Goal: Information Seeking & Learning: Check status

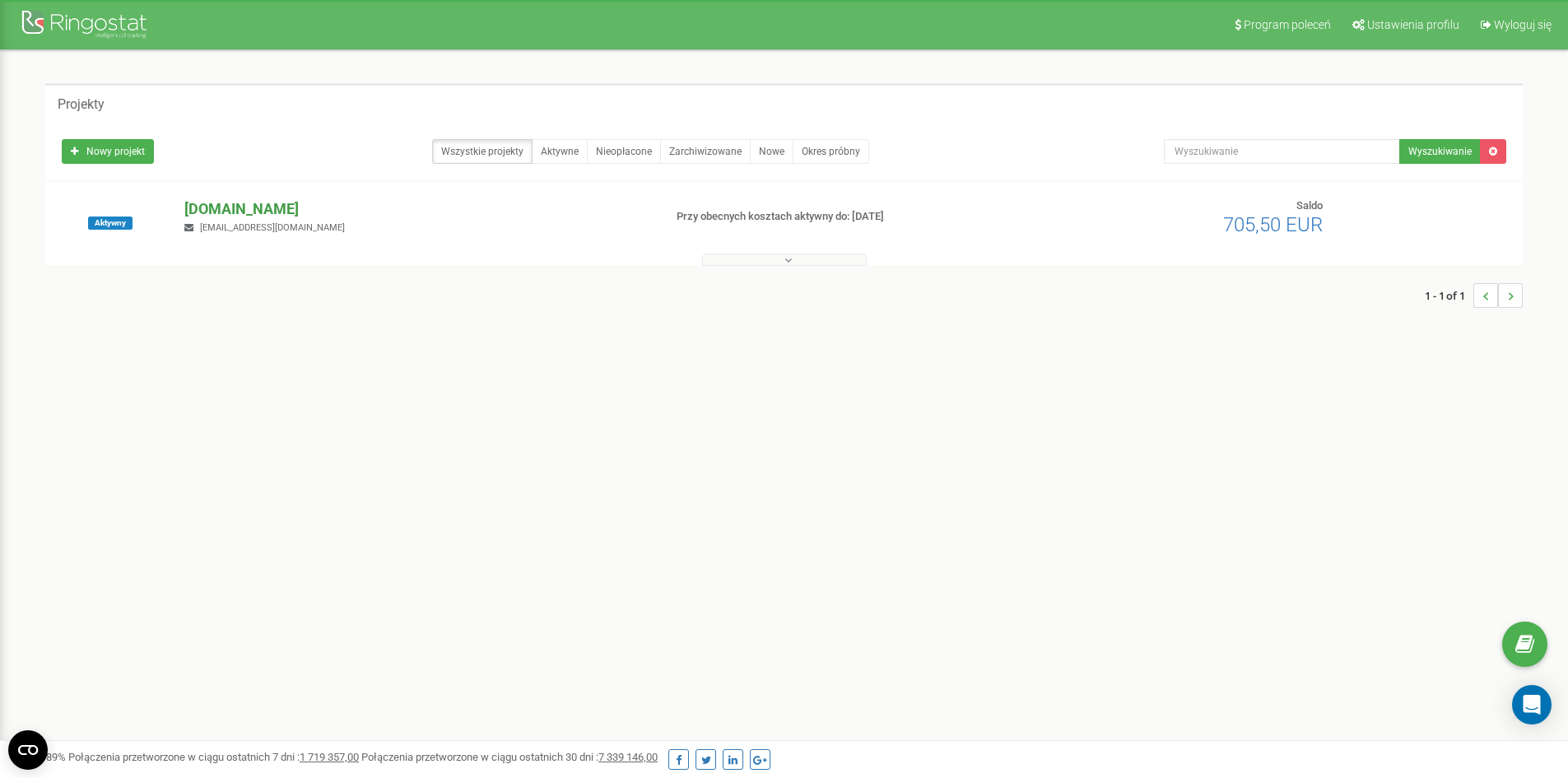
click at [271, 212] on p "[DOMAIN_NAME]" at bounding box center [416, 209] width 465 height 21
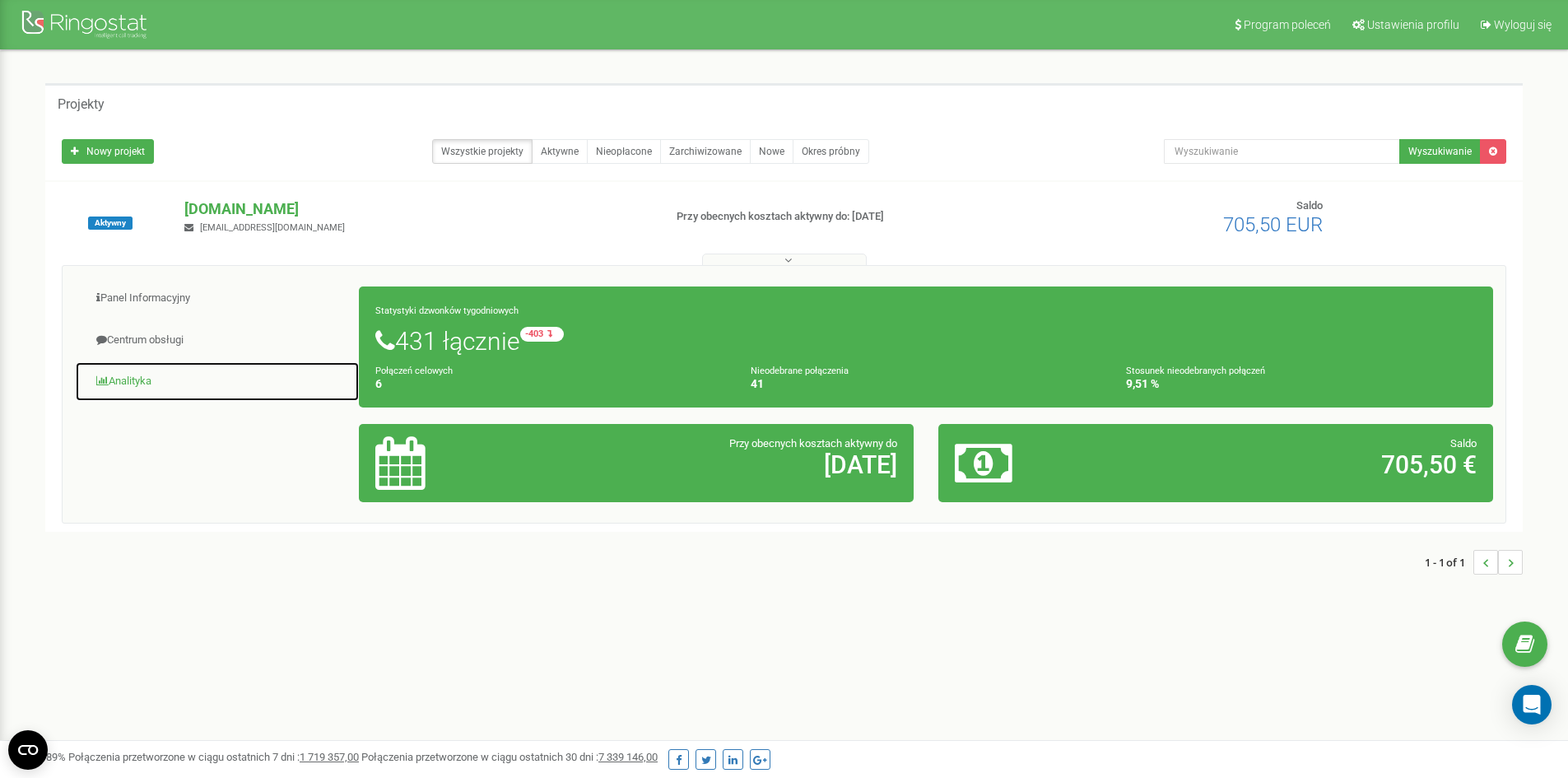
click at [157, 373] on link "Analityka" at bounding box center [217, 382] width 284 height 40
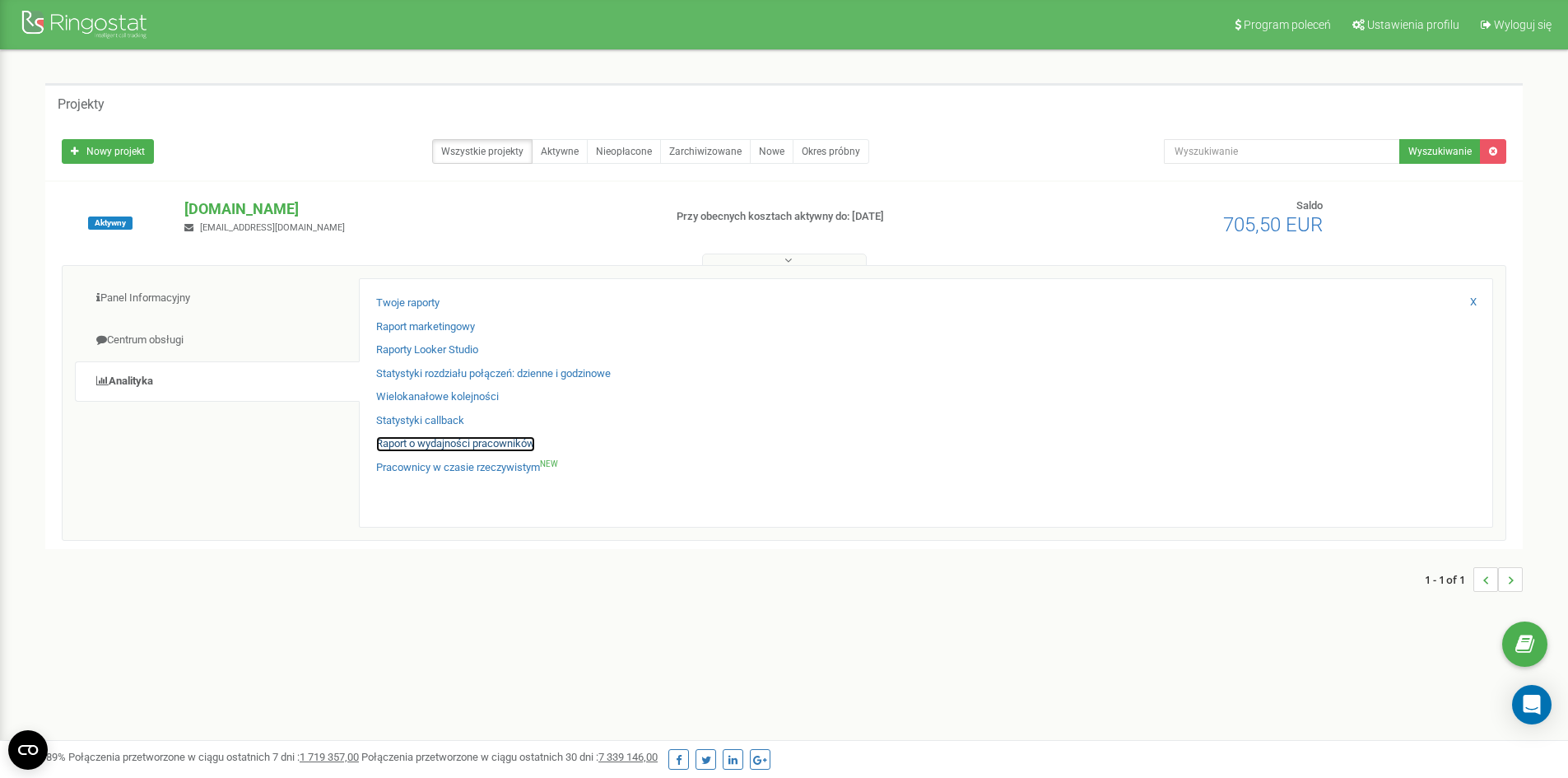
click at [429, 441] on link "Raport o wydajności pracowników" at bounding box center [455, 444] width 158 height 15
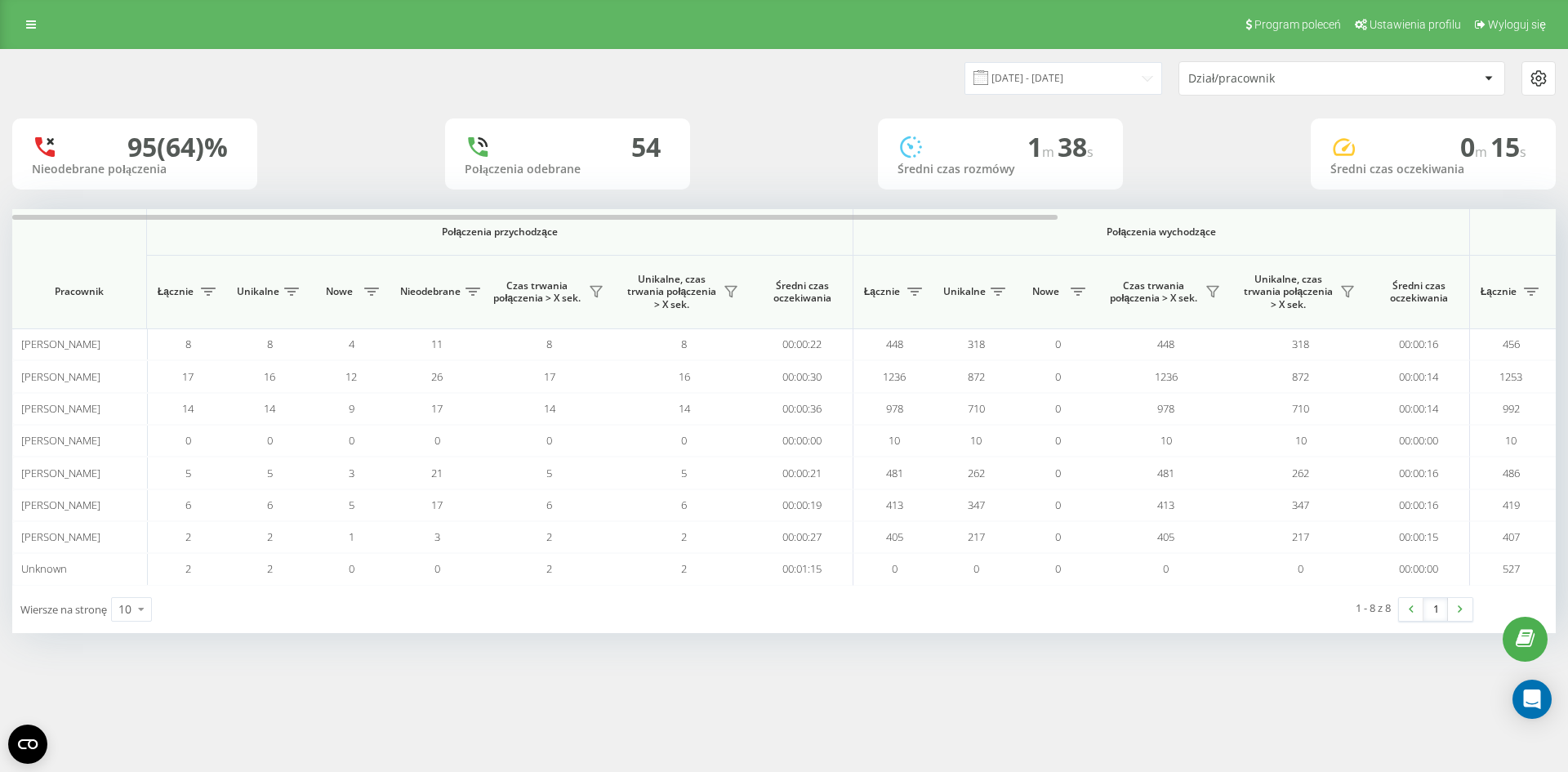
scroll to position [0, 735]
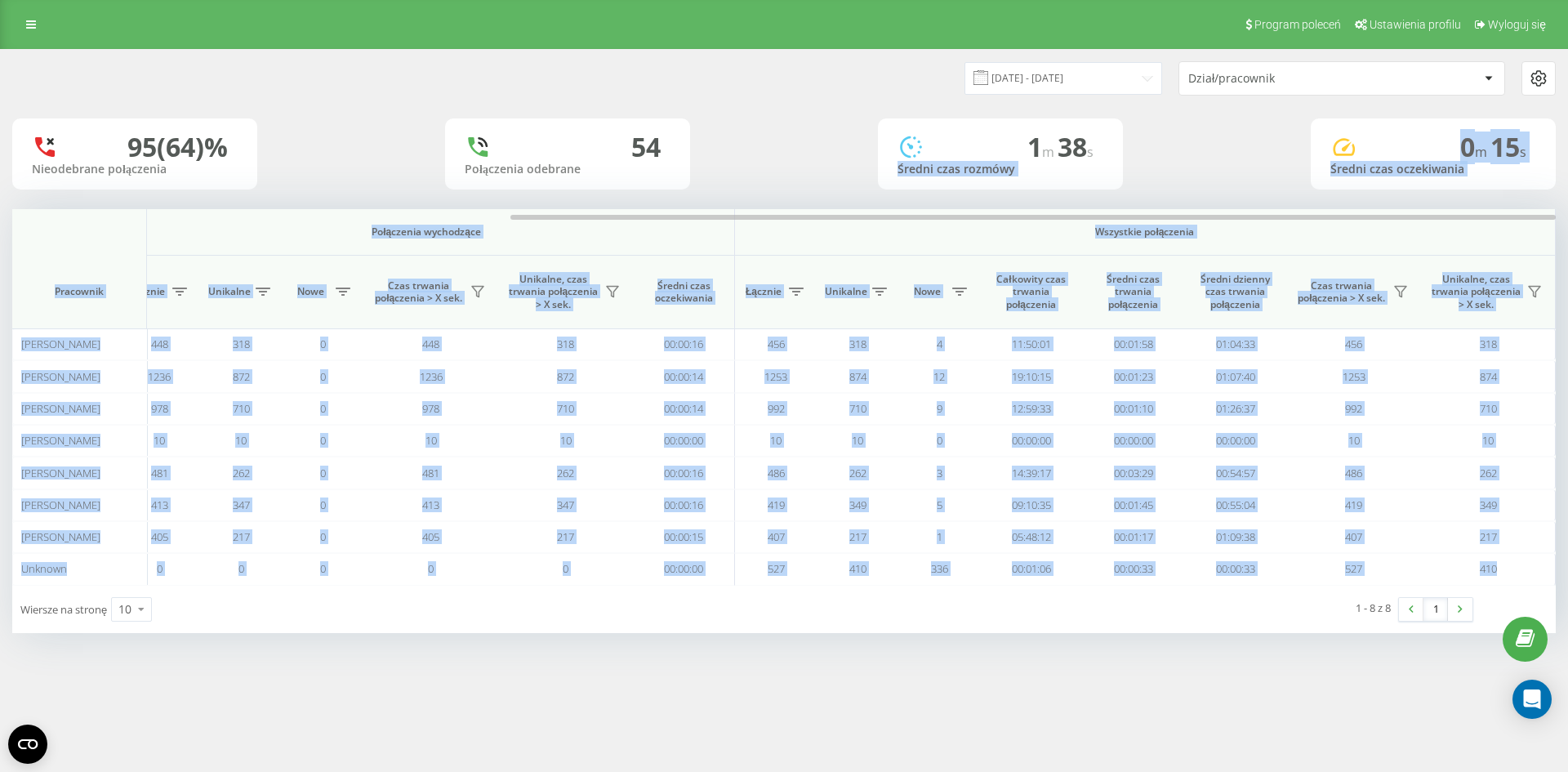
drag, startPoint x: 936, startPoint y: 210, endPoint x: 1127, endPoint y: 103, distance: 218.9
click at [1148, 141] on div "19.07.2025 - 19.08.2025 Dział/pracownik 95 (64)% Nieodebrane połączenia 54 Połą…" at bounding box center [784, 342] width 1543 height 583
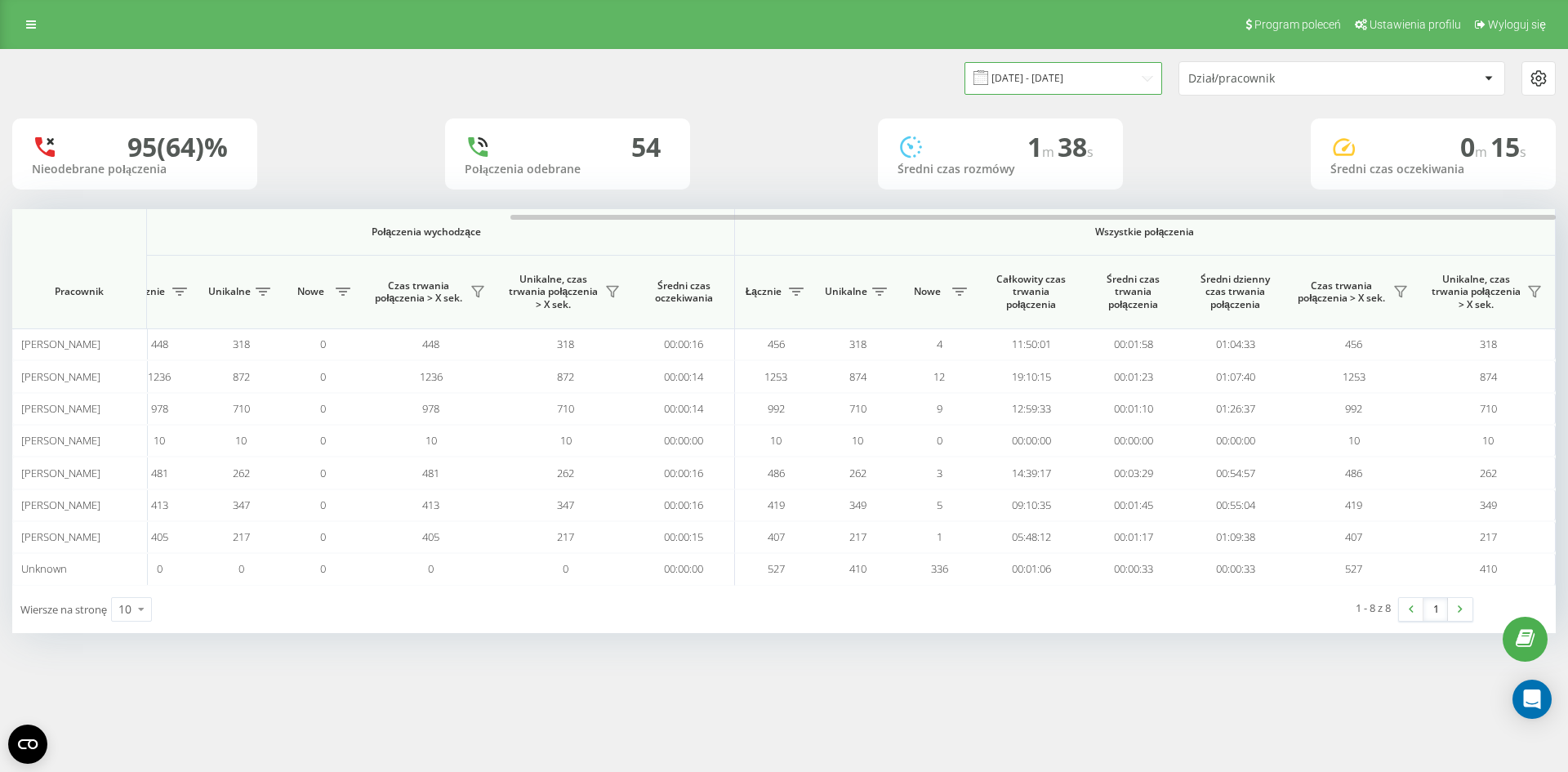
click at [1056, 77] on input "19.07.2025 - 19.08.2025" at bounding box center [1062, 79] width 198 height 32
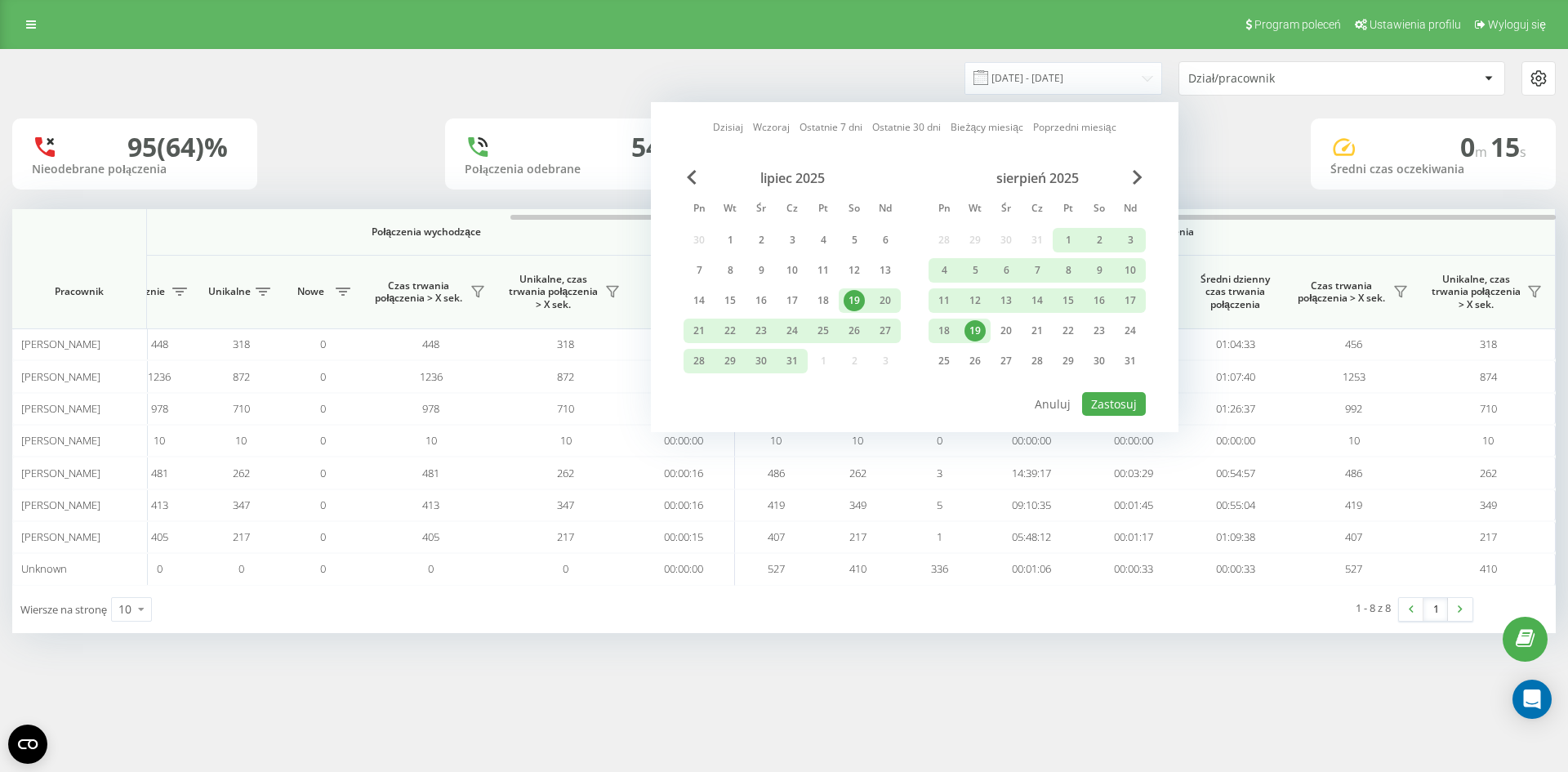
click at [975, 332] on div "19" at bounding box center [974, 331] width 21 height 21
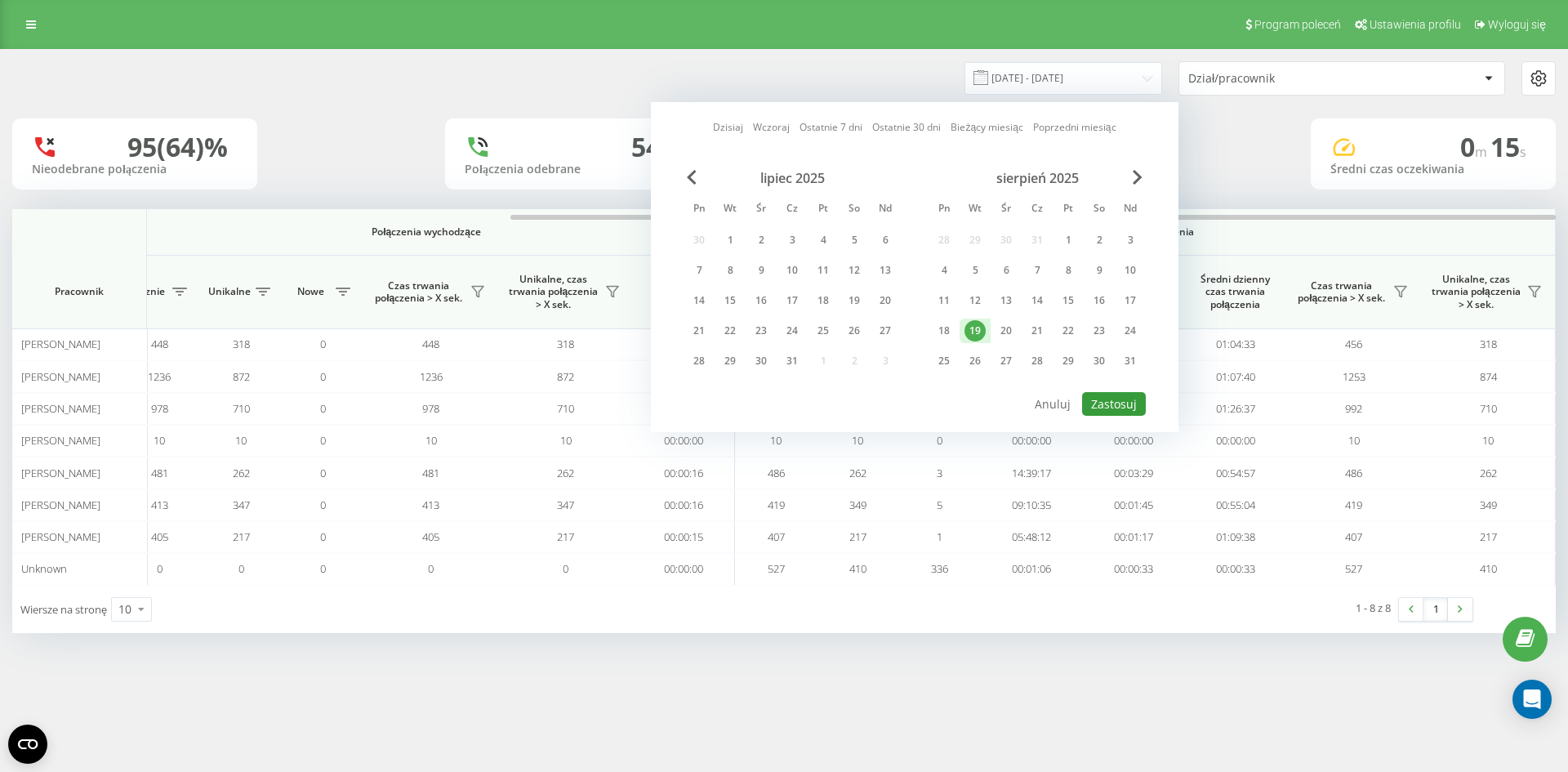
click at [1130, 400] on button "Zastosuj" at bounding box center [1114, 404] width 63 height 24
type input "19.08.2025 - 19.08.2025"
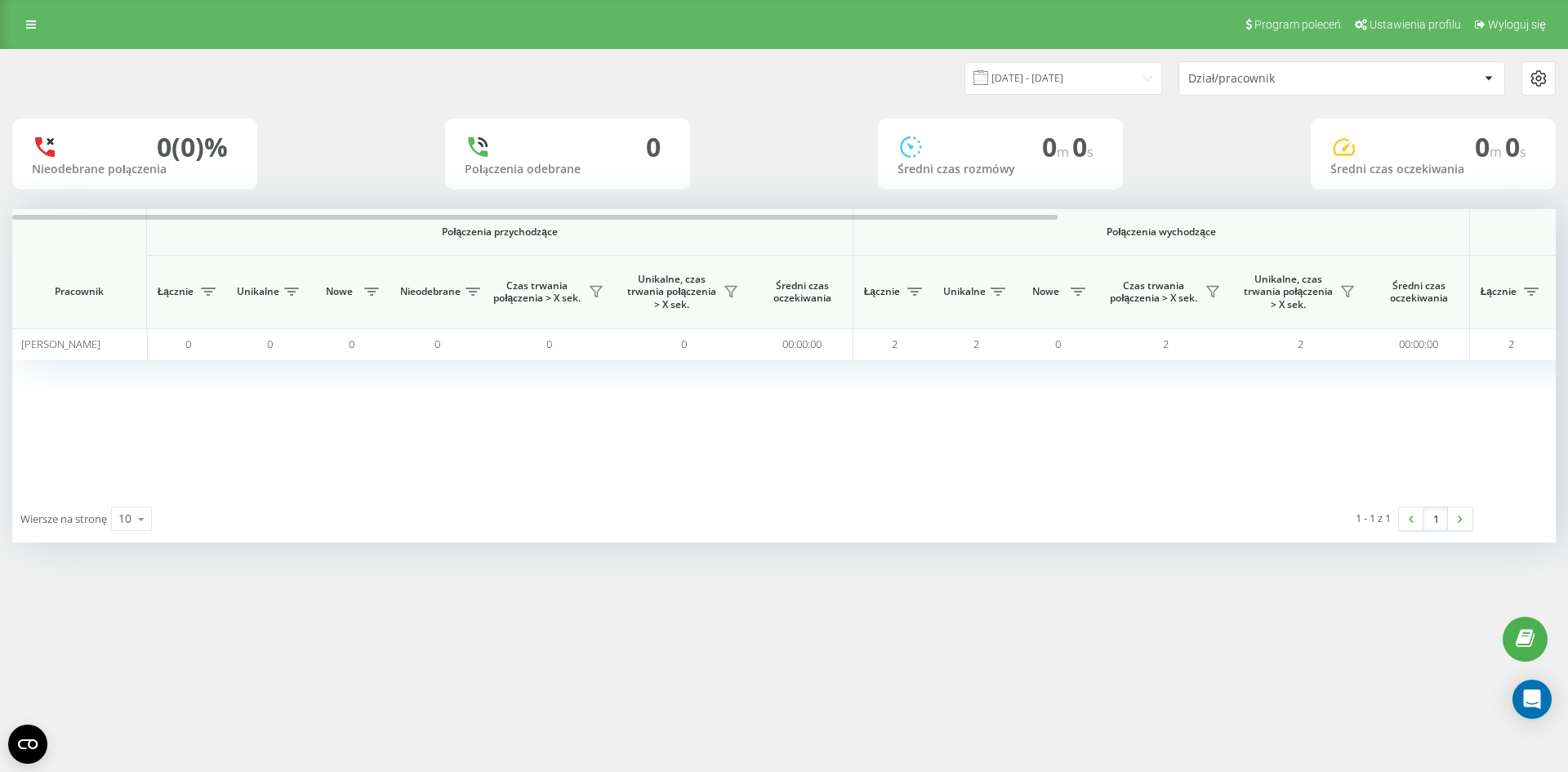
scroll to position [0, 735]
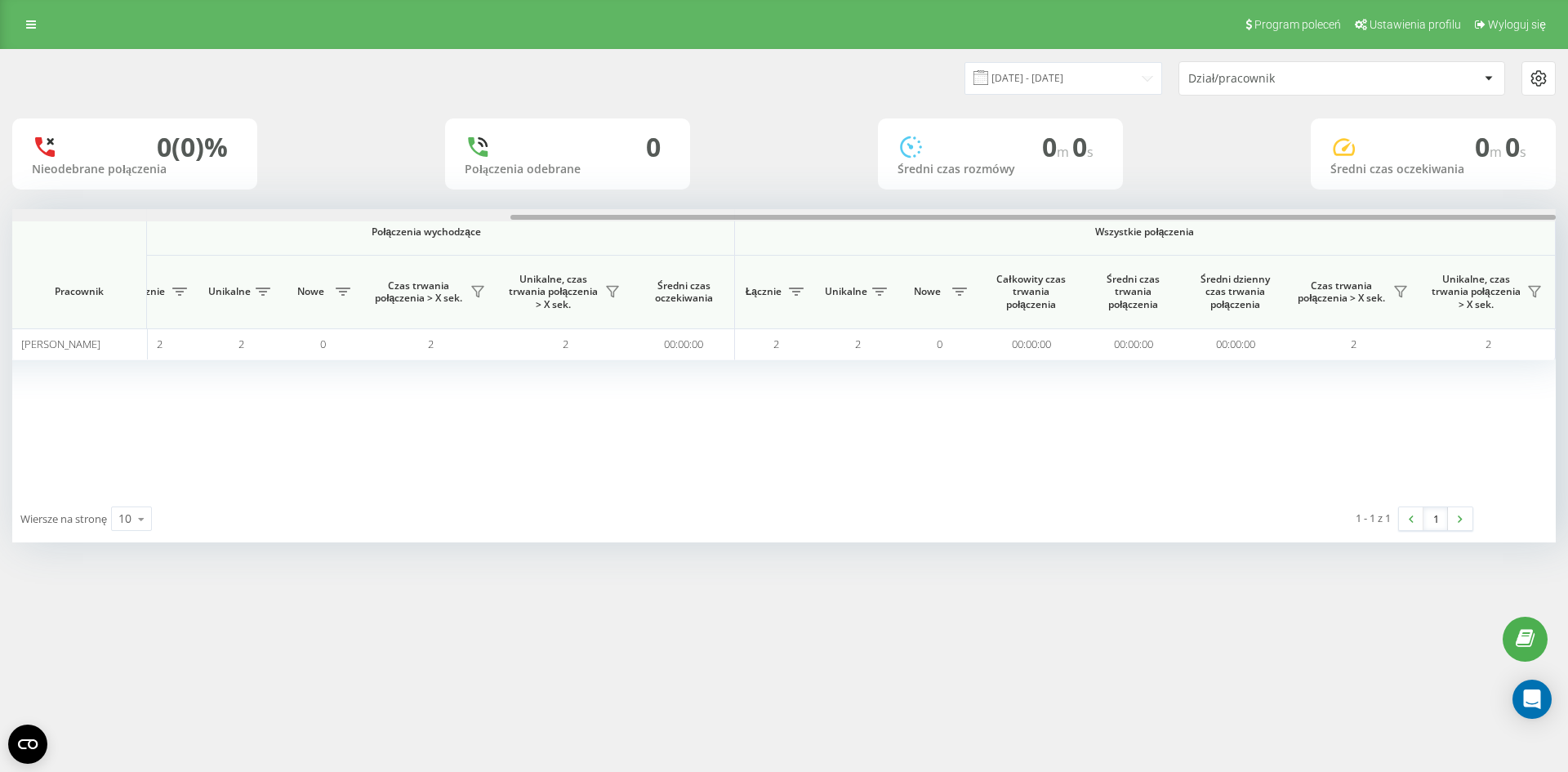
drag, startPoint x: 928, startPoint y: 209, endPoint x: 1409, endPoint y: 221, distance: 481.1
click at [1410, 222] on div at bounding box center [784, 215] width 1543 height 12
click at [834, 145] on div "0 (0)% Nieodebrane połączenia 0 Połączenia odebrane 0 m 0 s Średni czas rozmówy…" at bounding box center [784, 153] width 1543 height 71
drag, startPoint x: 928, startPoint y: 211, endPoint x: 985, endPoint y: 216, distance: 57.2
click at [985, 216] on div at bounding box center [784, 215] width 1543 height 12
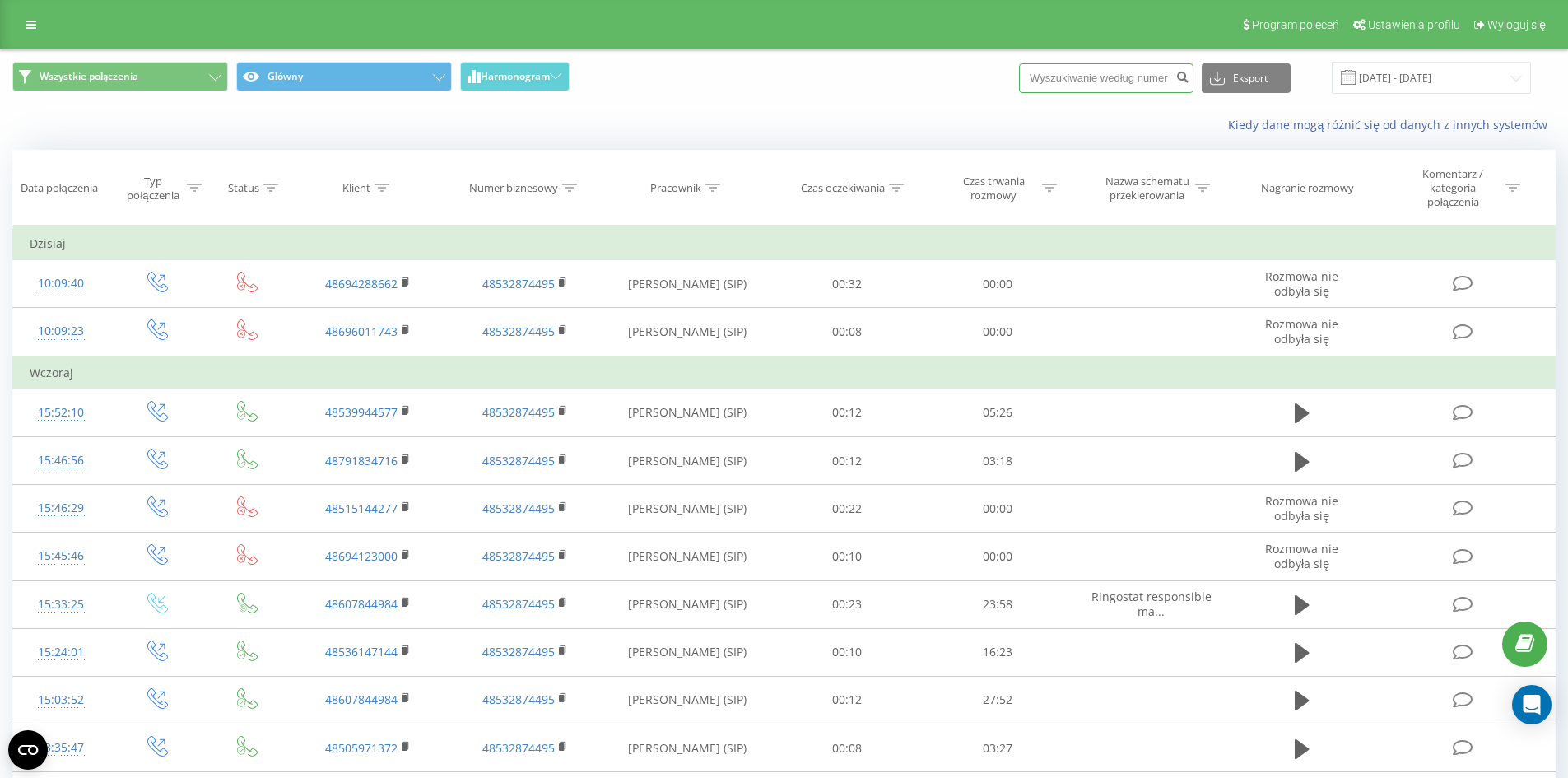
click at [1085, 69] on input at bounding box center [1106, 77] width 175 height 30
paste input "+48 60 081 6696"
drag, startPoint x: 1067, startPoint y: 79, endPoint x: 967, endPoint y: 57, distance: 102.4
click at [967, 57] on div "Wszystkie połączenia Główny Harmonogram +48 60 081 6696 Eksport .csv .xls .xlsx…" at bounding box center [784, 78] width 1566 height 55
type input "60 081 6696"
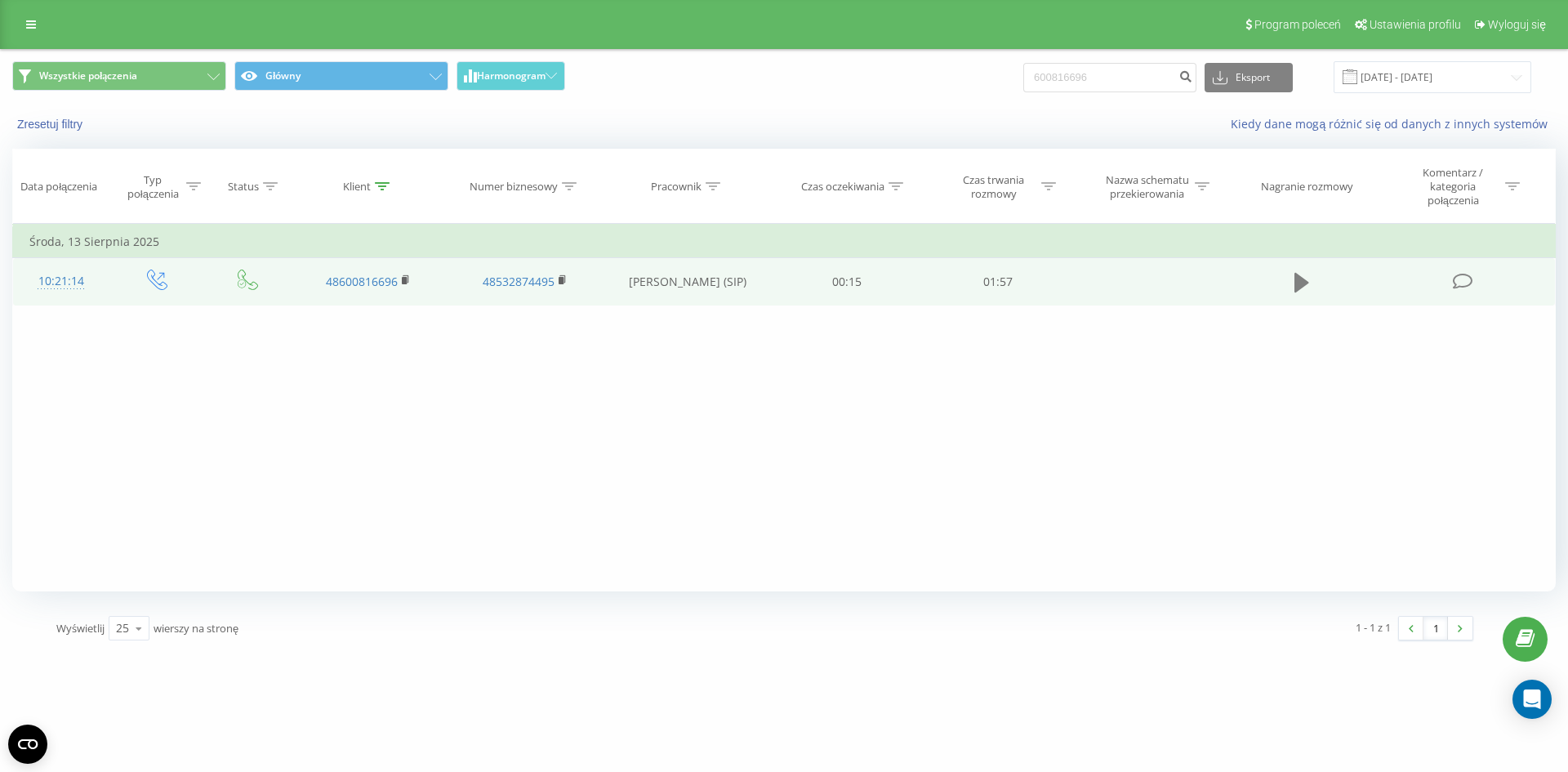
click at [1293, 293] on button at bounding box center [1302, 282] width 25 height 25
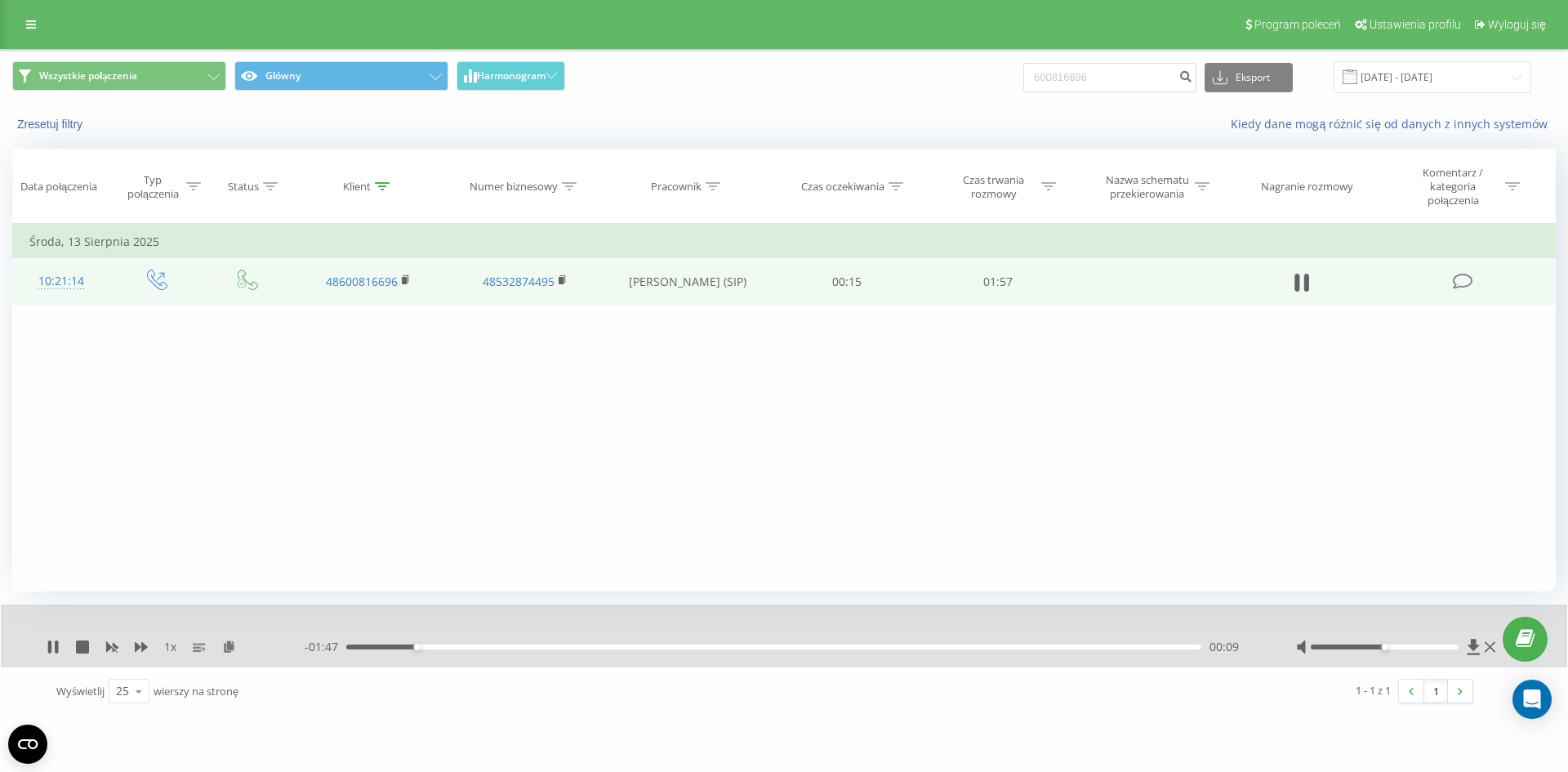
click at [1161, 551] on div "Filtruj według warunków Jest równe Wprowadź wartość Anuluj OK Filtruj według wa…" at bounding box center [784, 407] width 1543 height 368
click at [1352, 650] on div at bounding box center [1384, 646] width 149 height 5
drag, startPoint x: 62, startPoint y: 649, endPoint x: 53, endPoint y: 644, distance: 10.3
click at [57, 644] on div "1 x" at bounding box center [175, 646] width 258 height 16
click at [52, 643] on icon at bounding box center [53, 647] width 13 height 13
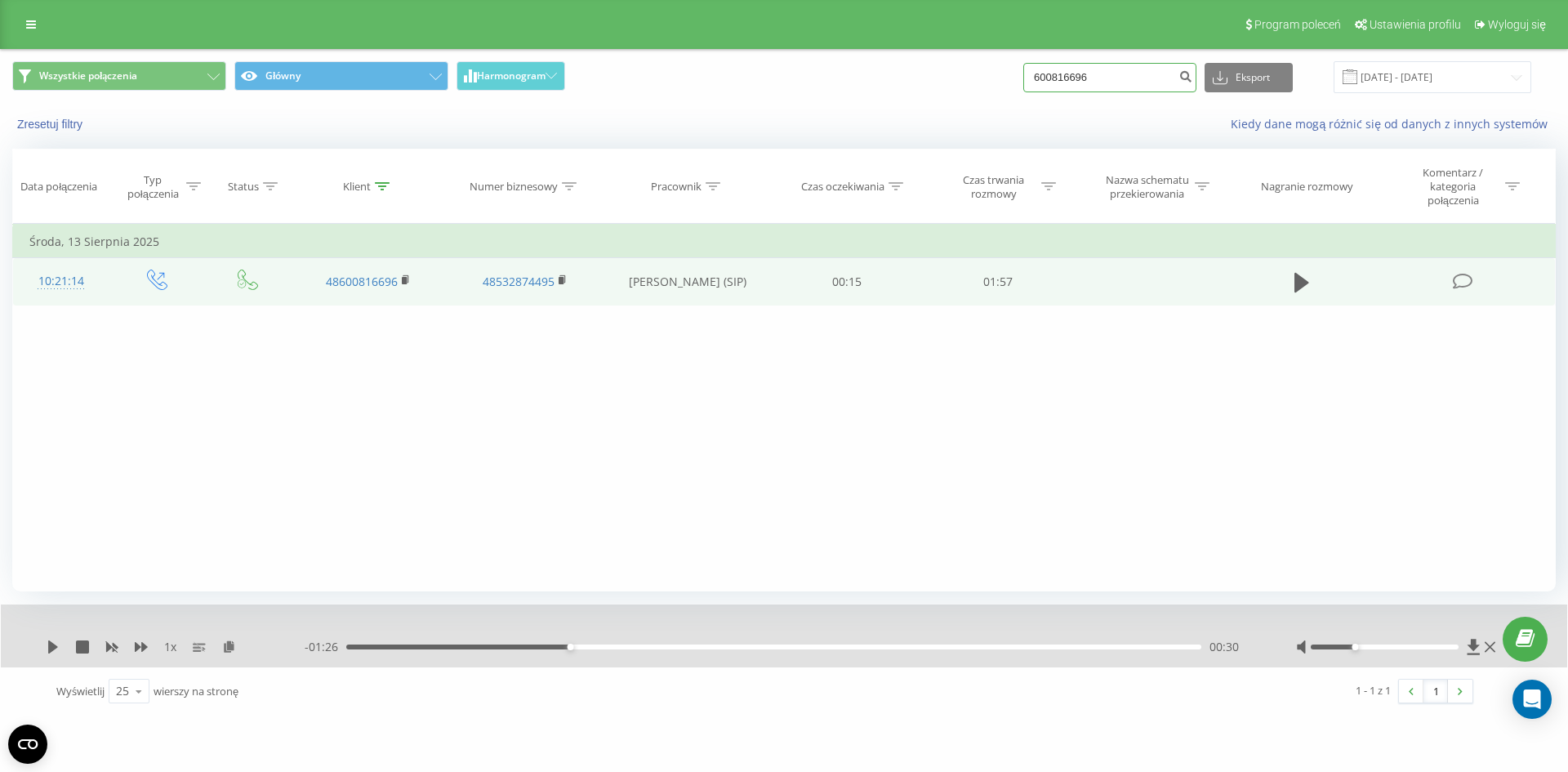
drag, startPoint x: 1132, startPoint y: 81, endPoint x: 1021, endPoint y: 81, distance: 111.0
click at [1021, 81] on div "Wszystkie połączenia Główny Harmonogram 600816696 Eksport .csv .xls .xlsx 19.05…" at bounding box center [784, 78] width 1543 height 32
type input "604411540"
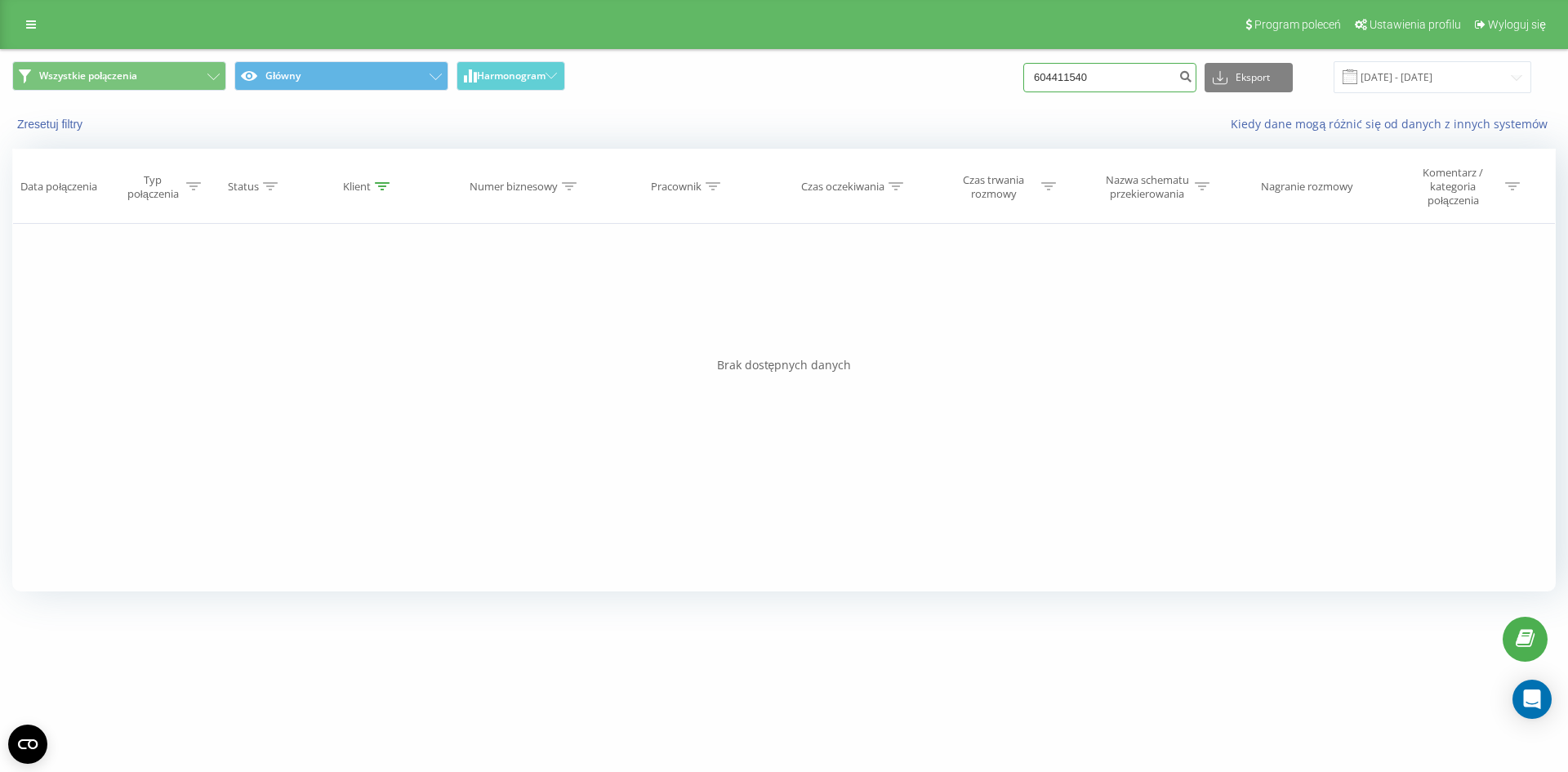
drag, startPoint x: 1042, startPoint y: 81, endPoint x: 1007, endPoint y: 78, distance: 35.1
click at [1007, 78] on div "Wszystkie połączenia Główny Harmonogram 604411540 Eksport .csv .xls .xlsx 19.05…" at bounding box center [784, 78] width 1543 height 32
type input "508155976"
drag, startPoint x: 1104, startPoint y: 72, endPoint x: 1021, endPoint y: 77, distance: 83.2
click at [1021, 77] on div "Wszystkie połączenia Główny Harmonogram 508155976 Eksport .csv .xls .xlsx [DATE…" at bounding box center [784, 78] width 1543 height 32
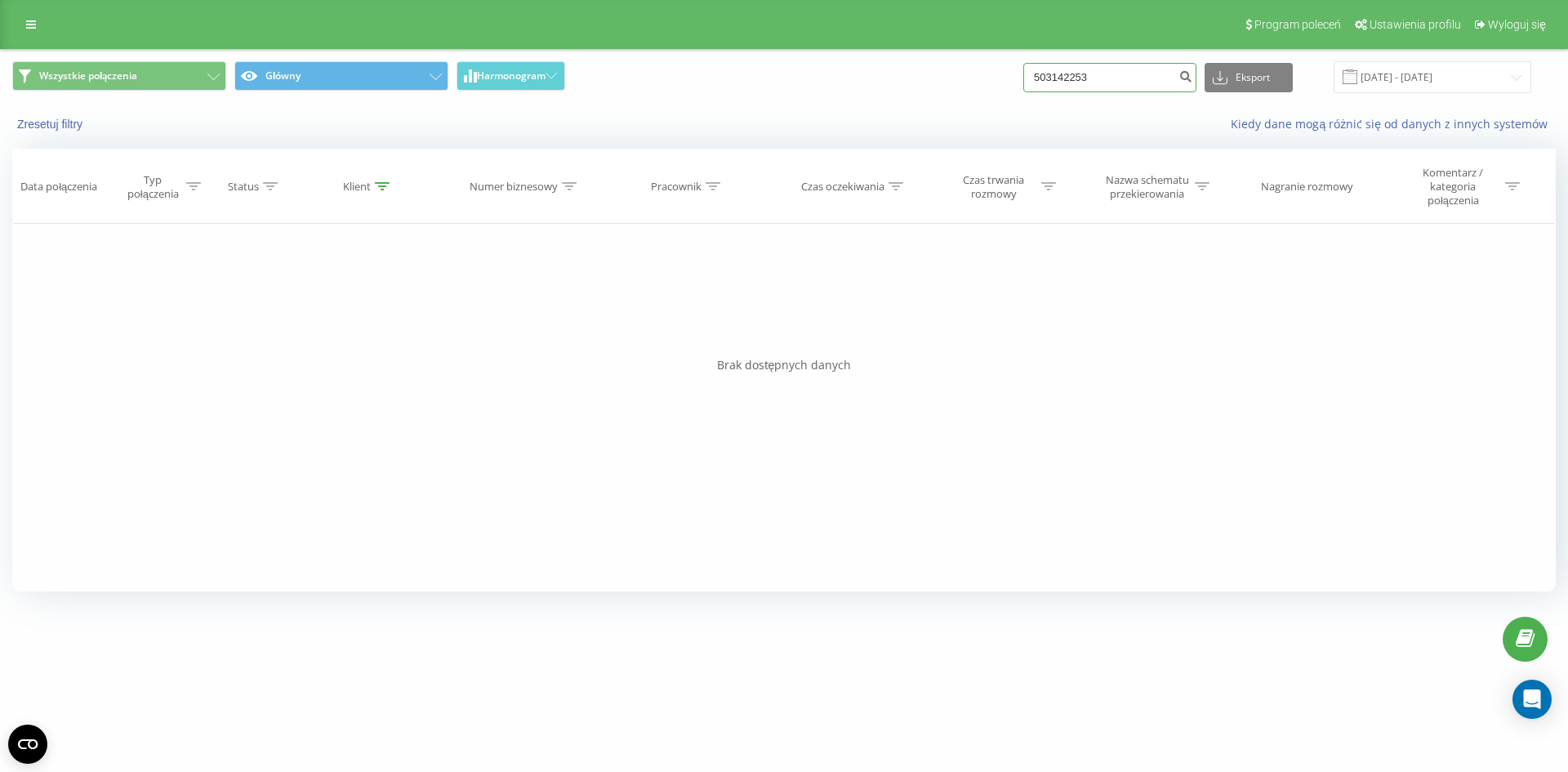
type input "503142253"
drag, startPoint x: 1126, startPoint y: 75, endPoint x: 935, endPoint y: 75, distance: 191.0
click at [935, 75] on div "Wszystkie połączenia Główny Harmonogram 503142253 Eksport .csv .xls .xlsx 19.05…" at bounding box center [784, 78] width 1543 height 32
type input "574699403"
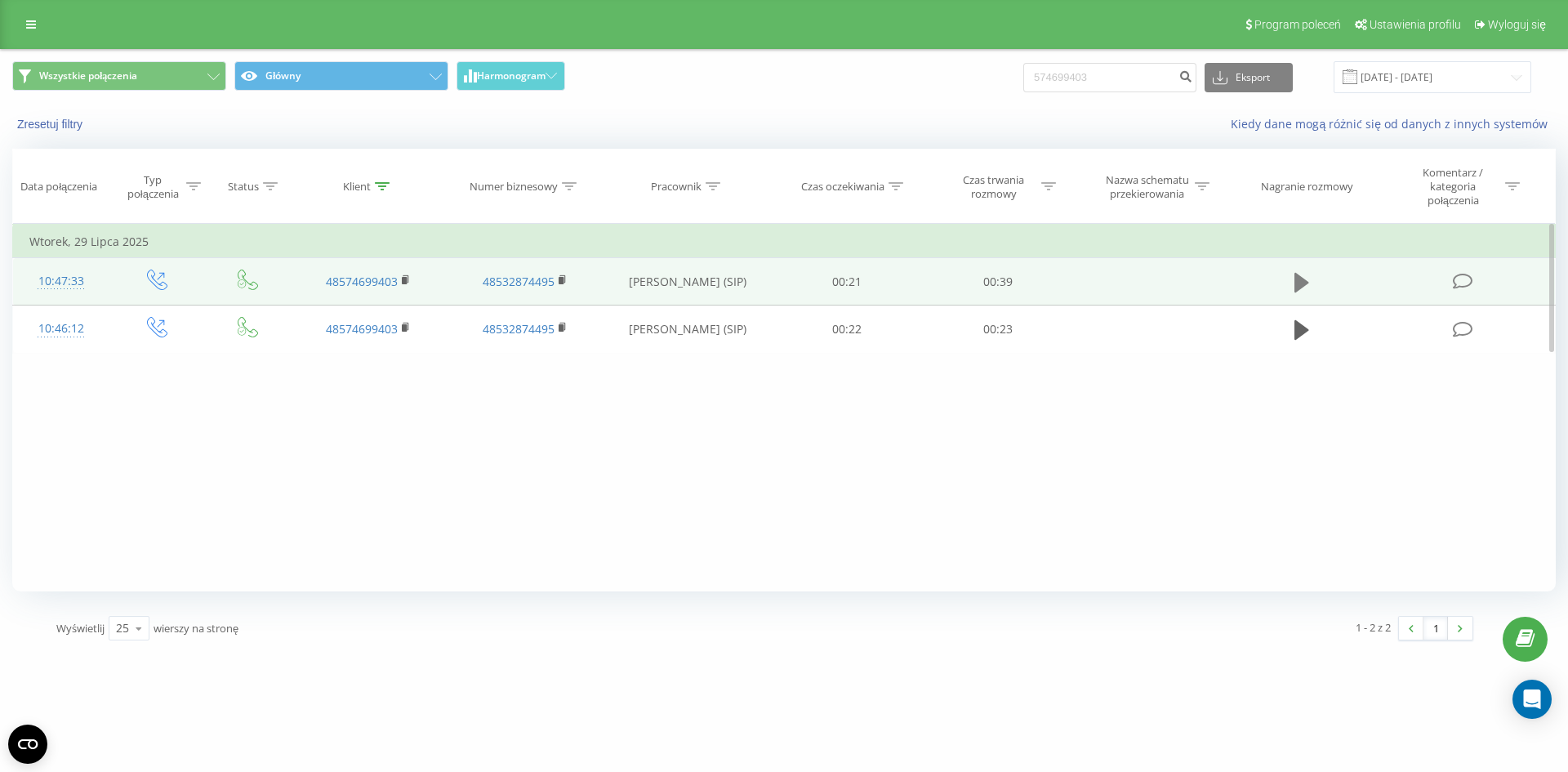
click at [1298, 285] on icon at bounding box center [1302, 282] width 15 height 20
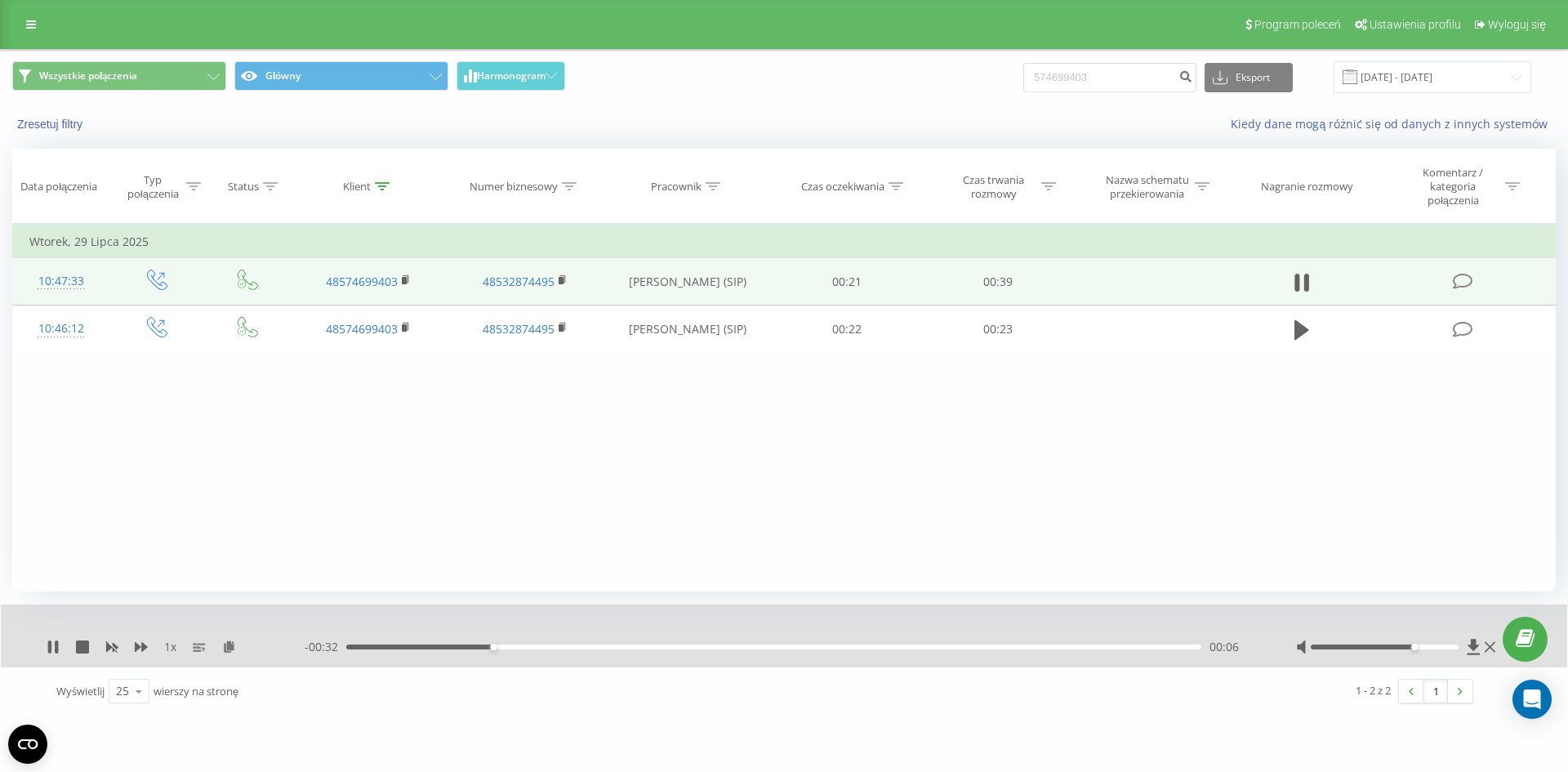
click at [1411, 644] on div at bounding box center [1384, 646] width 149 height 5
click at [596, 648] on div "00:07" at bounding box center [774, 646] width 855 height 5
click at [666, 647] on div "00:12" at bounding box center [774, 646] width 855 height 5
click at [711, 642] on div "- 00:24 00:14 00:14" at bounding box center [780, 646] width 951 height 16
click at [743, 646] on div "00:18" at bounding box center [774, 646] width 855 height 5
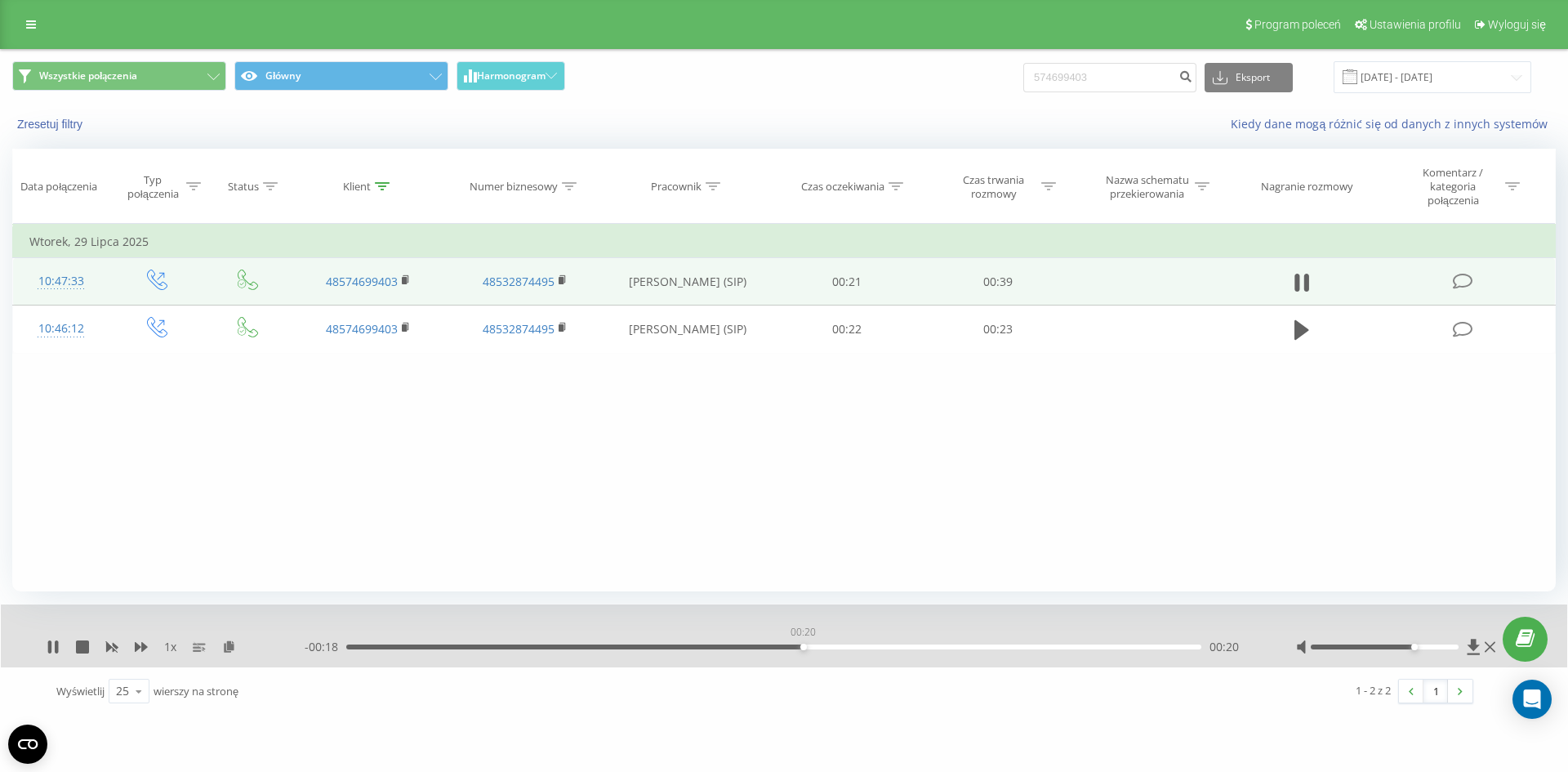
click at [803, 646] on div "00:20" at bounding box center [774, 646] width 855 height 5
click at [55, 648] on icon at bounding box center [53, 647] width 13 height 13
click at [55, 648] on icon at bounding box center [53, 647] width 9 height 13
click at [55, 648] on icon at bounding box center [53, 647] width 13 height 13
drag, startPoint x: 1152, startPoint y: 76, endPoint x: 0, endPoint y: 104, distance: 1152.3
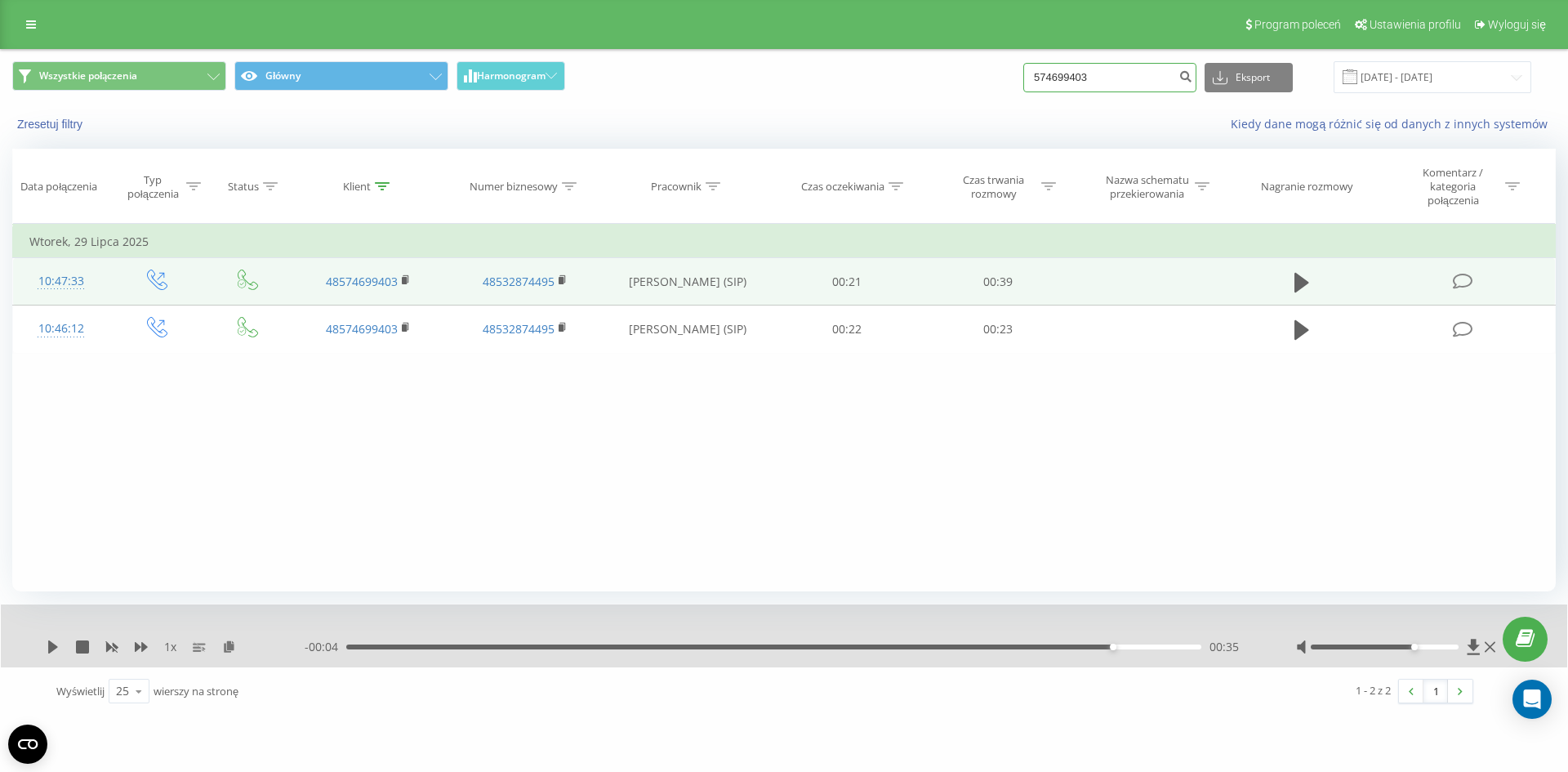
click at [0, 104] on div "Wszystkie połączenia Główny Harmonogram 574699403 Eksport .csv .xls .xlsx 19.05…" at bounding box center [784, 383] width 1568 height 667
type input "538478510"
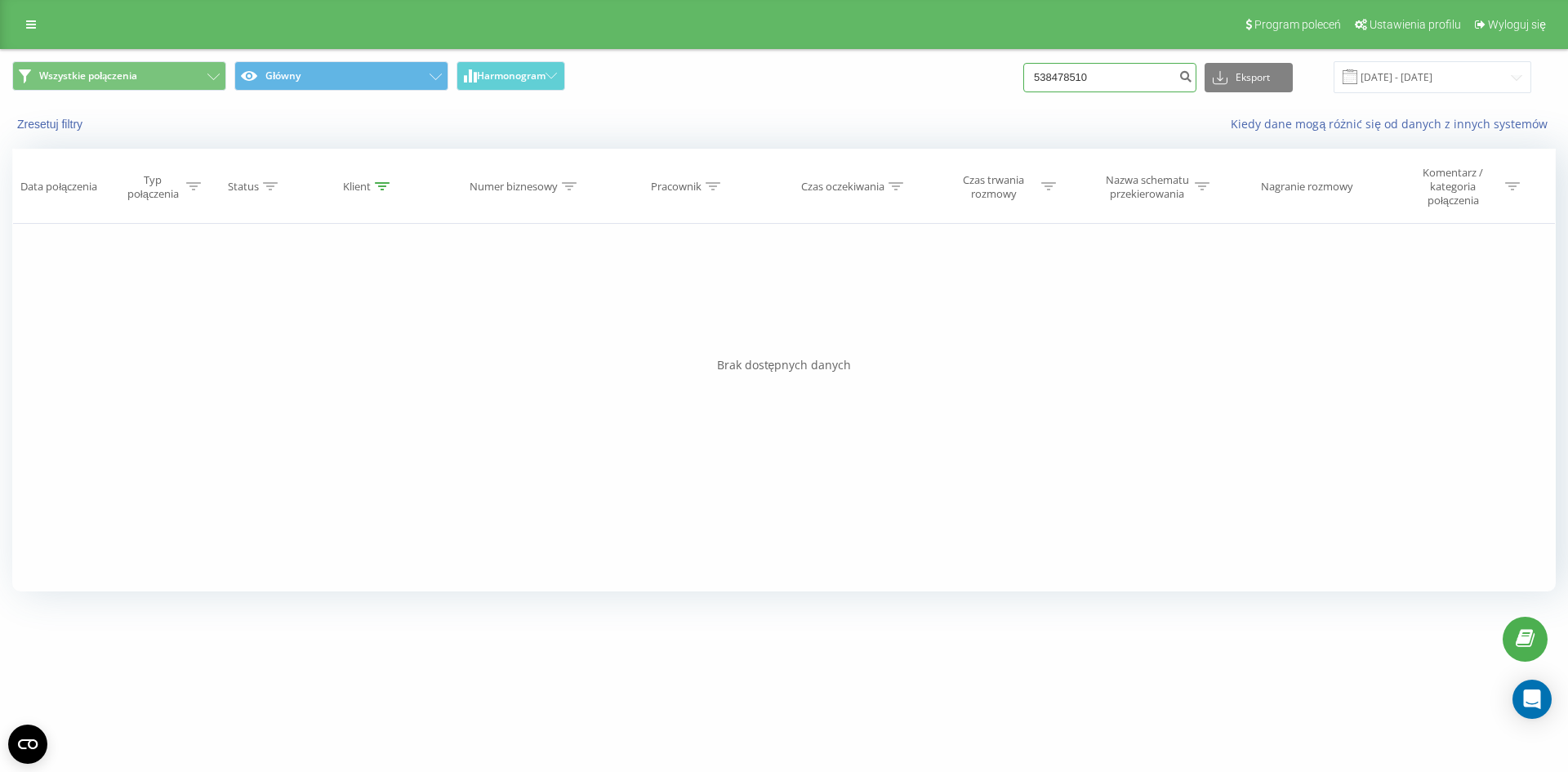
drag, startPoint x: 1068, startPoint y: 67, endPoint x: 859, endPoint y: 67, distance: 209.0
click at [859, 67] on div "Wszystkie połączenia Główny Harmonogram 538478510 Eksport .csv .xls .xlsx 19.05…" at bounding box center [784, 78] width 1543 height 32
type input "576723232"
drag, startPoint x: 1124, startPoint y: 83, endPoint x: 971, endPoint y: 100, distance: 153.9
click at [971, 100] on div "Wszystkie połączenia Główny Harmonogram 576723232 Eksport .csv .xls .xlsx [DATE…" at bounding box center [784, 78] width 1566 height 55
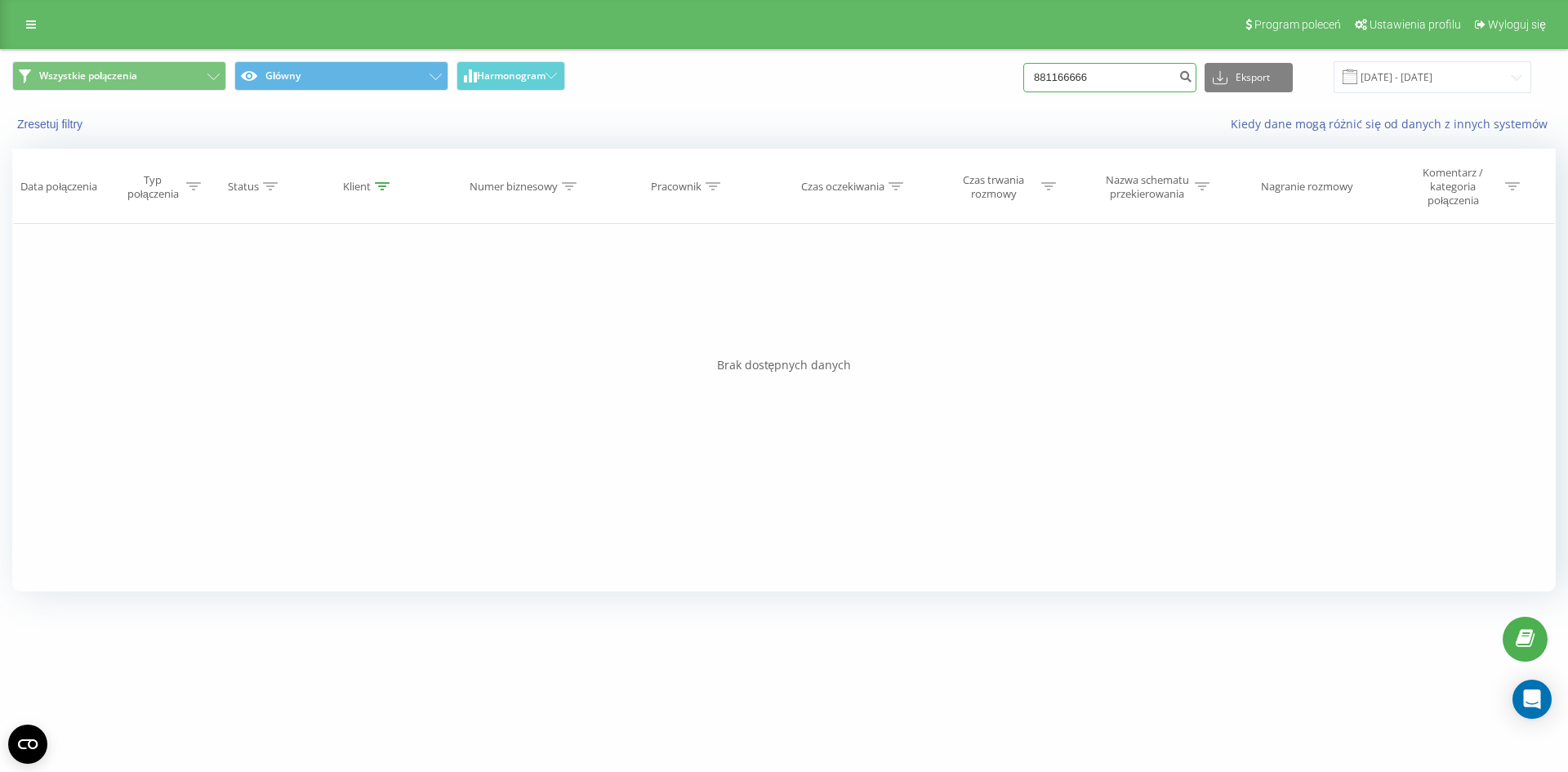
type input "881166666"
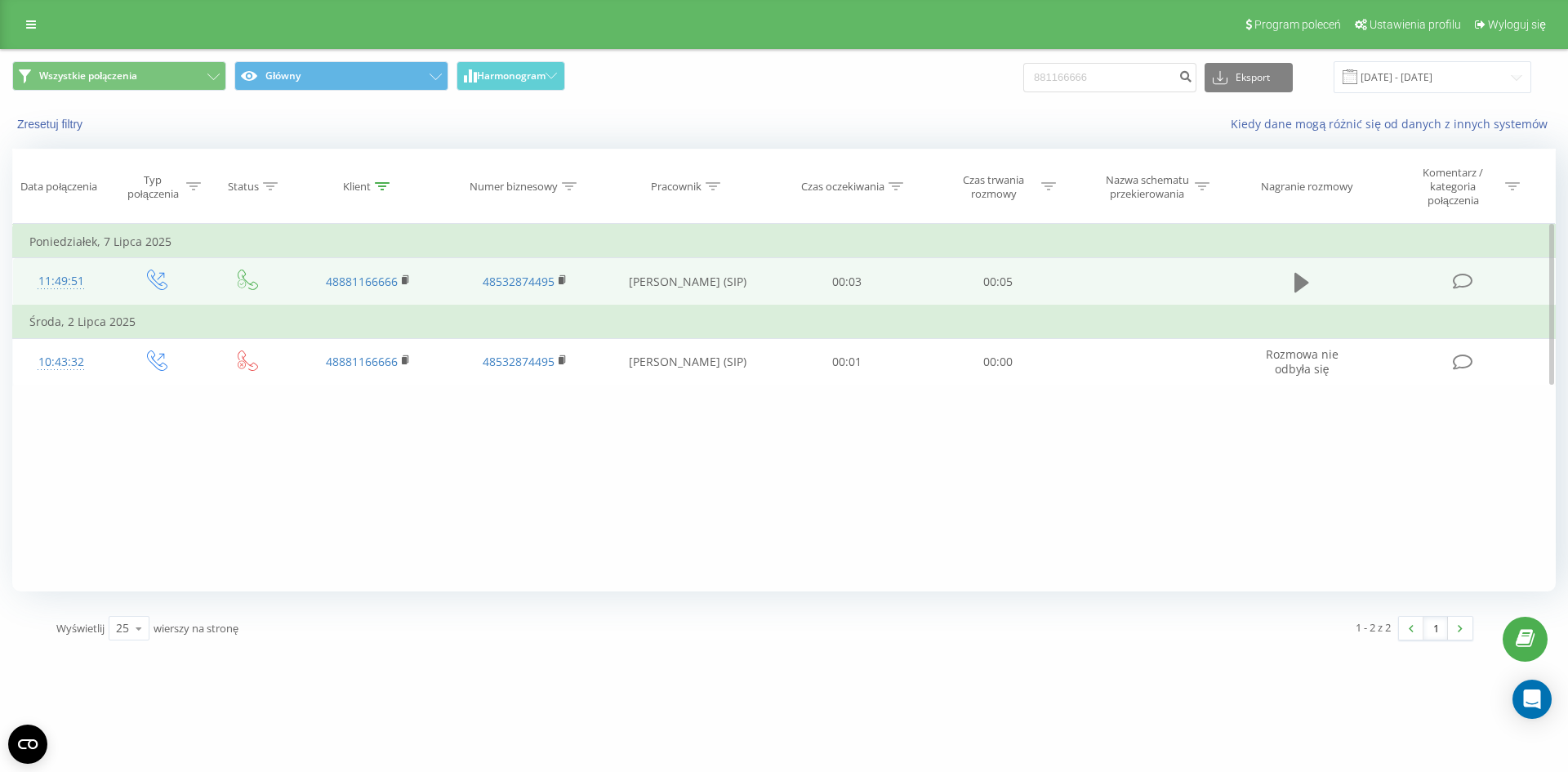
click at [1291, 276] on button at bounding box center [1302, 282] width 25 height 25
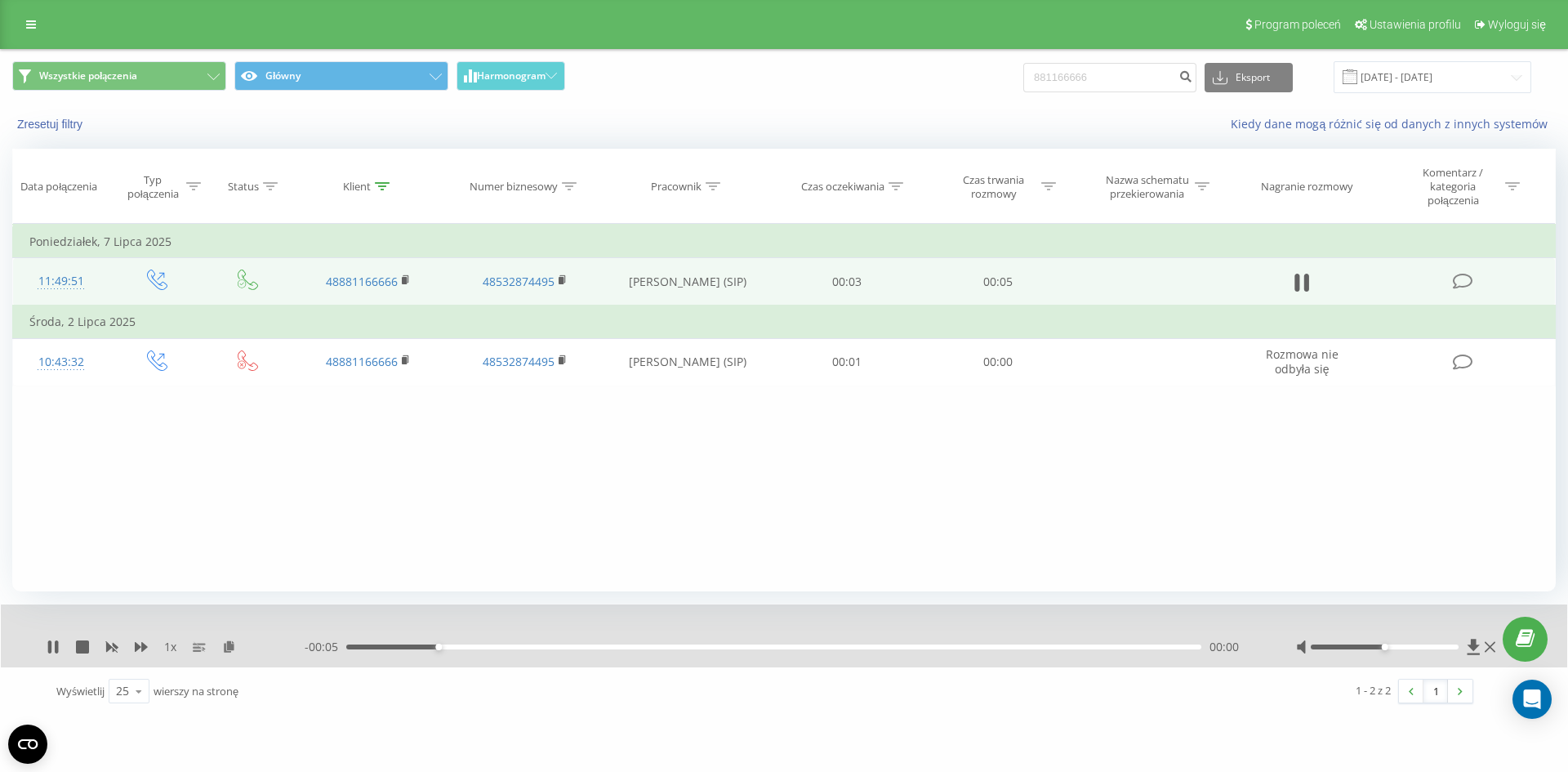
click at [547, 648] on div "00:00" at bounding box center [774, 646] width 855 height 5
click at [647, 648] on div "00:01" at bounding box center [774, 646] width 855 height 5
click at [57, 647] on icon at bounding box center [56, 647] width 3 height 13
drag, startPoint x: 1113, startPoint y: 72, endPoint x: 1072, endPoint y: 74, distance: 41.0
click at [1072, 74] on input "881166666" at bounding box center [1109, 77] width 173 height 29
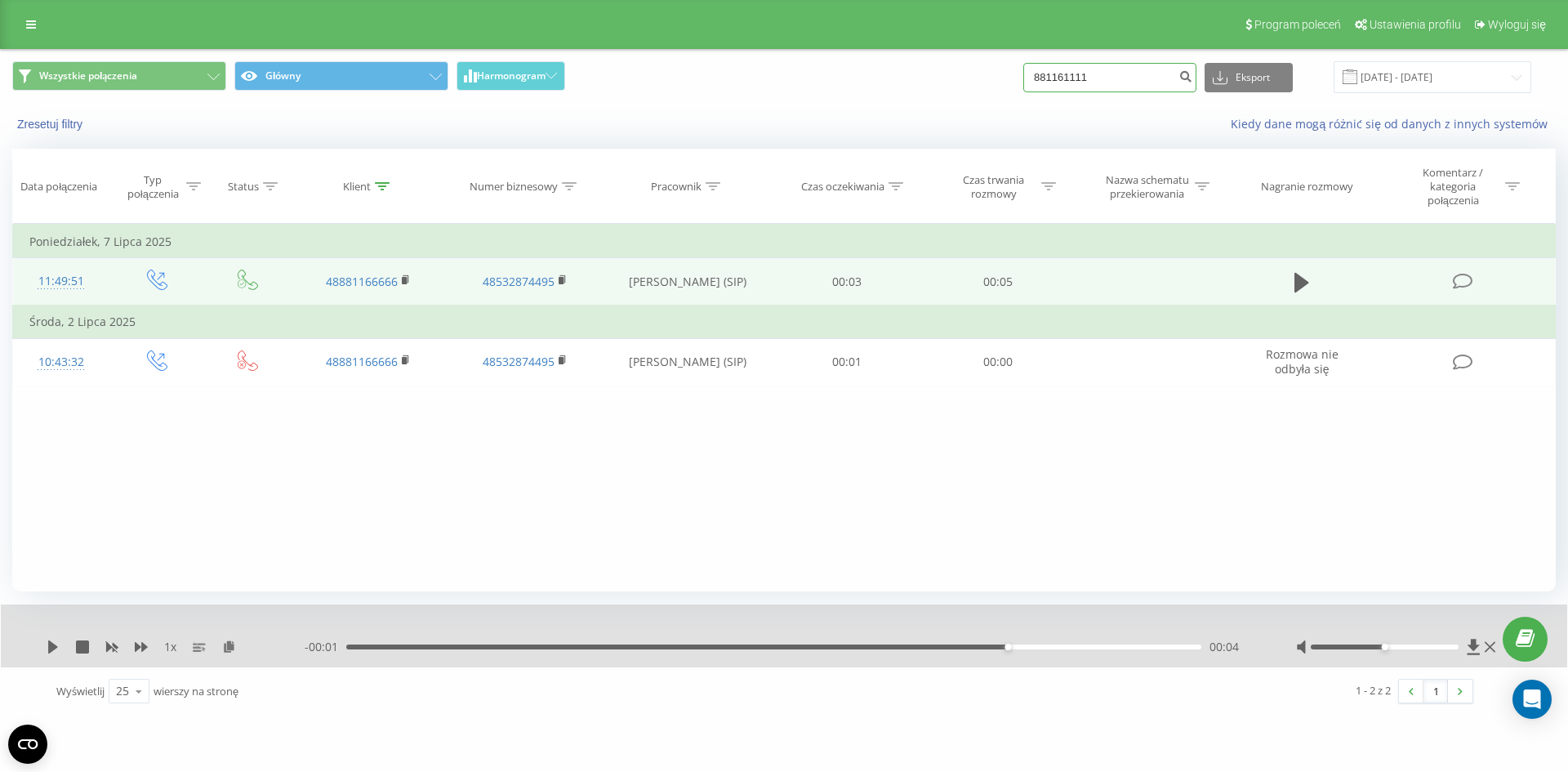
type input "881161111"
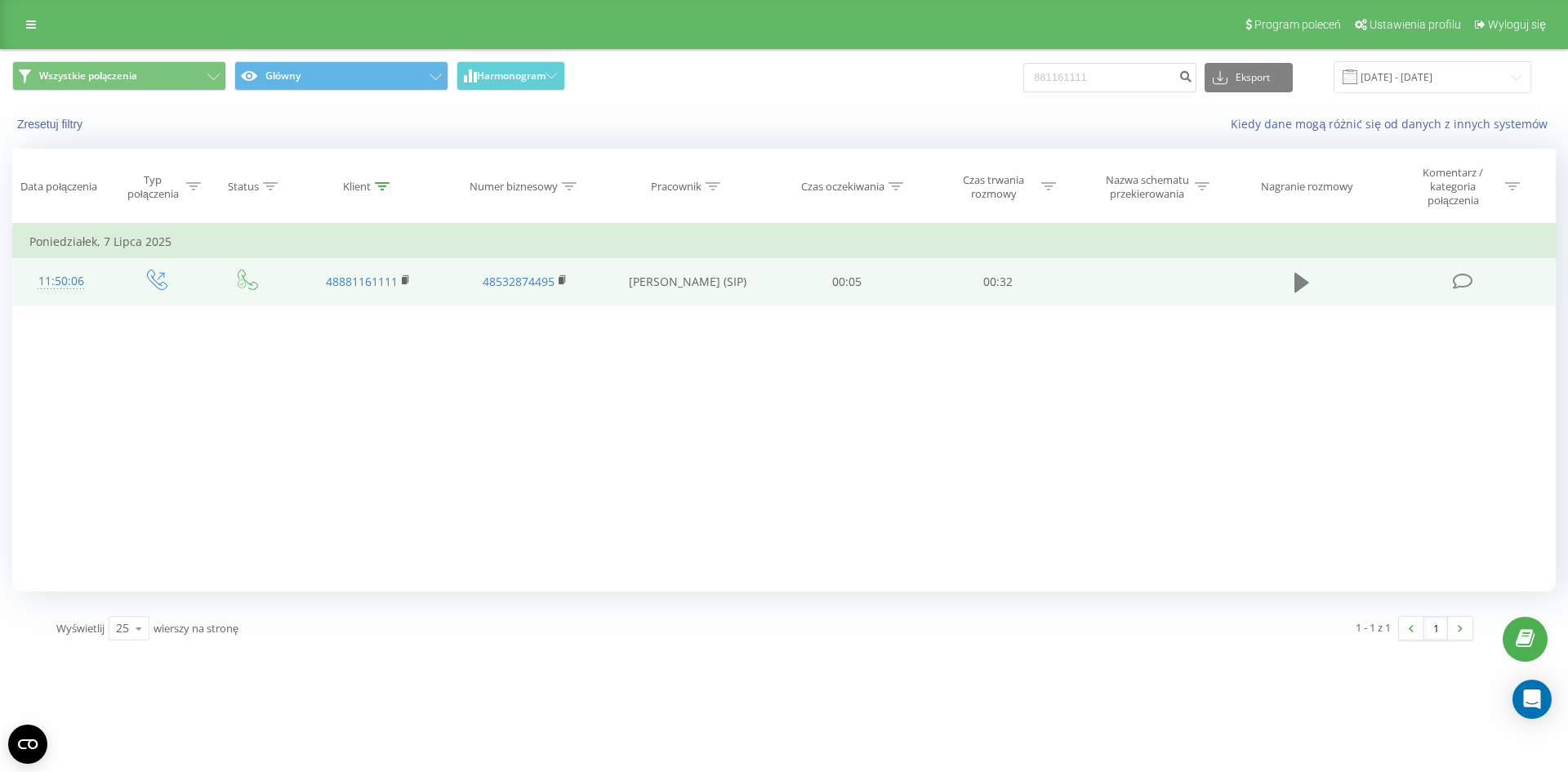
click at [1308, 279] on icon at bounding box center [1302, 282] width 15 height 23
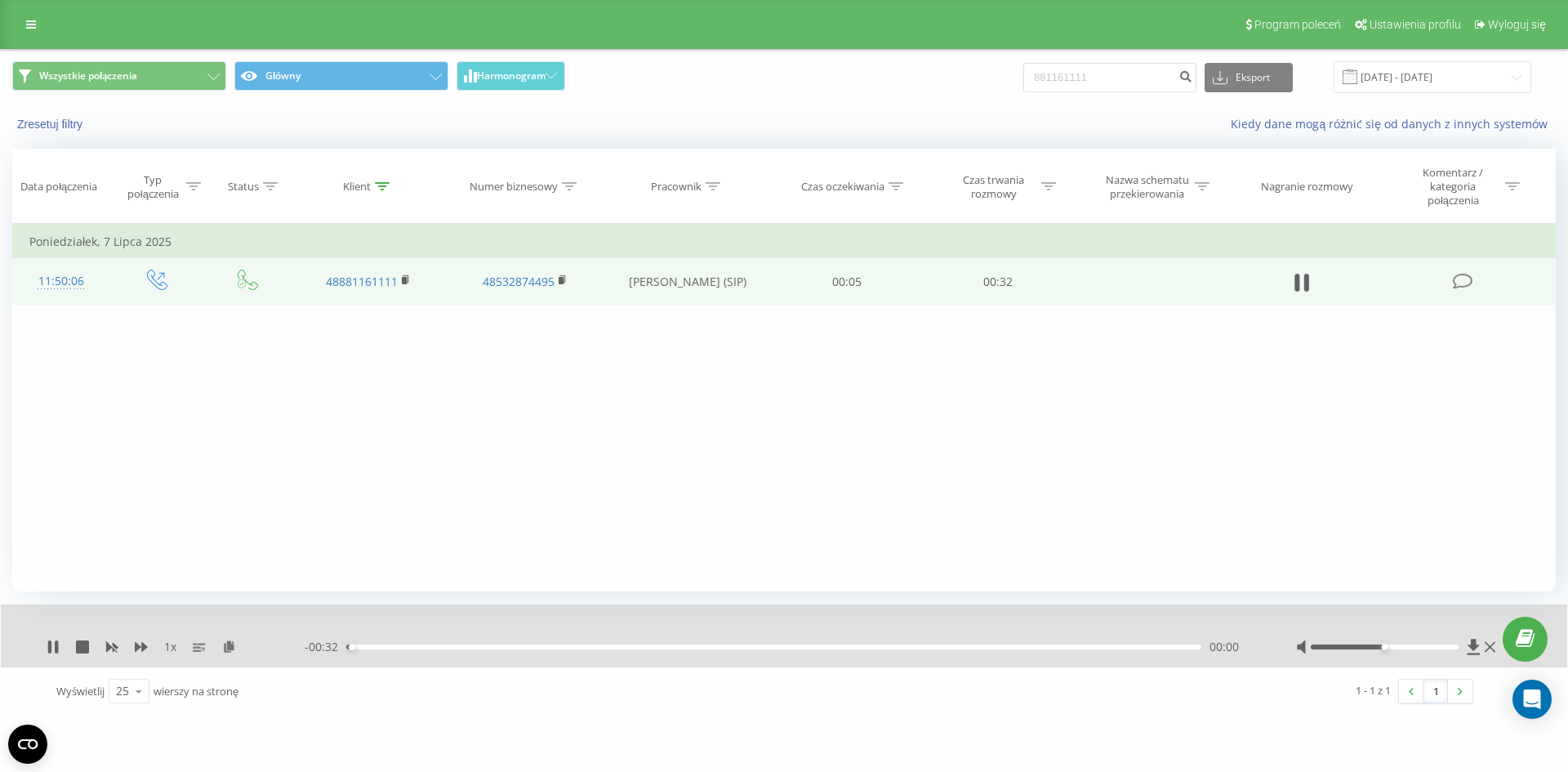
click at [453, 645] on div "00:00" at bounding box center [774, 646] width 855 height 5
click at [572, 644] on div "00:08" at bounding box center [774, 646] width 855 height 5
click at [642, 648] on div "00:09" at bounding box center [774, 646] width 855 height 5
click at [721, 645] on div "00:11" at bounding box center [774, 646] width 855 height 5
click at [811, 645] on div "00:15" at bounding box center [774, 646] width 855 height 5
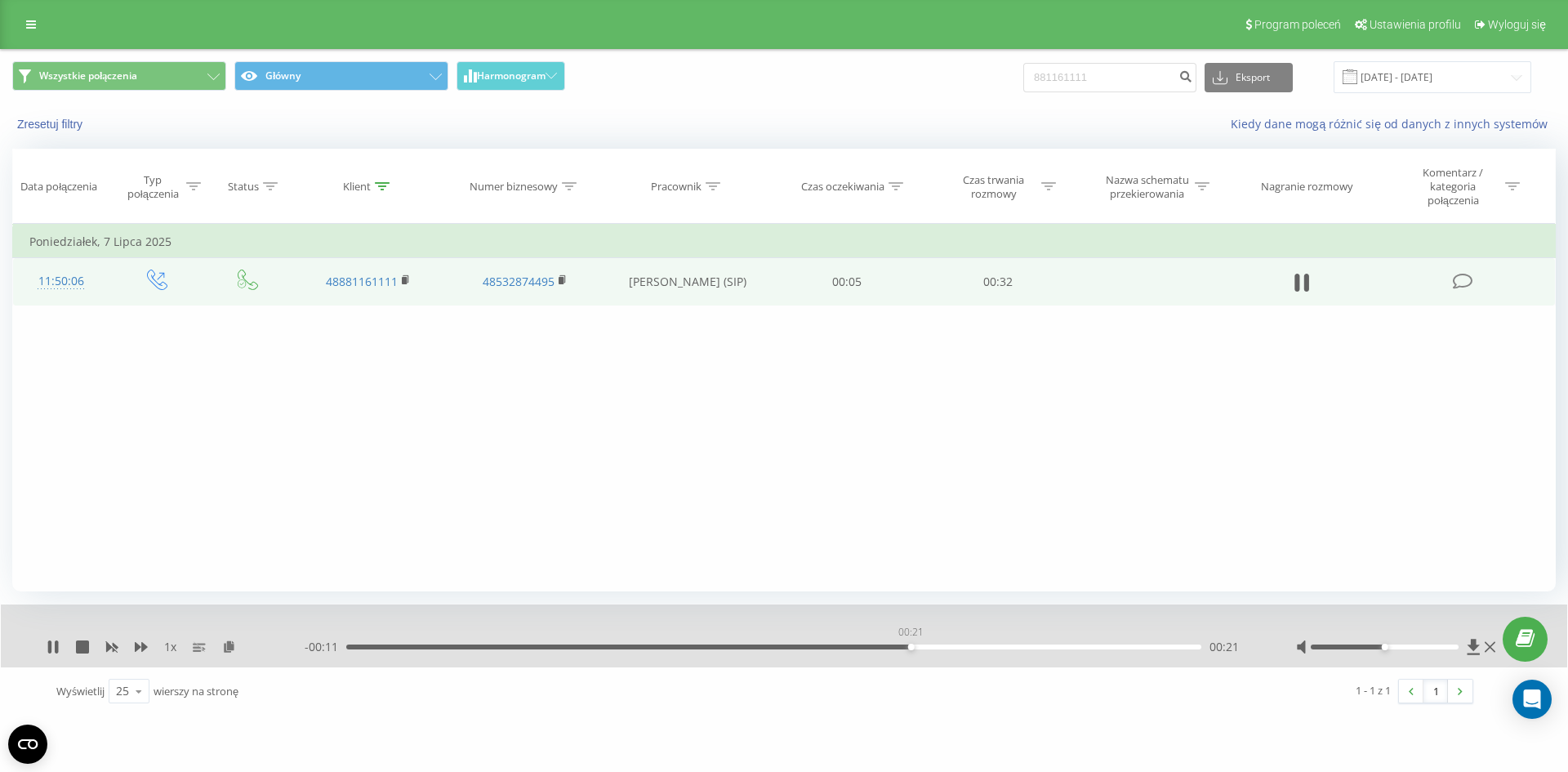
click at [910, 646] on div "00:21" at bounding box center [774, 646] width 855 height 5
click at [829, 651] on div "- 00:10 00:22 00:22" at bounding box center [780, 646] width 951 height 16
drag, startPoint x: 1161, startPoint y: 72, endPoint x: 1007, endPoint y: 75, distance: 154.0
click at [1028, 77] on div "Wszystkie połączenia Główny Harmonogram 881161111 Eksport .csv .xls .xlsx [DATE…" at bounding box center [784, 78] width 1543 height 32
paste input "606 874 49"
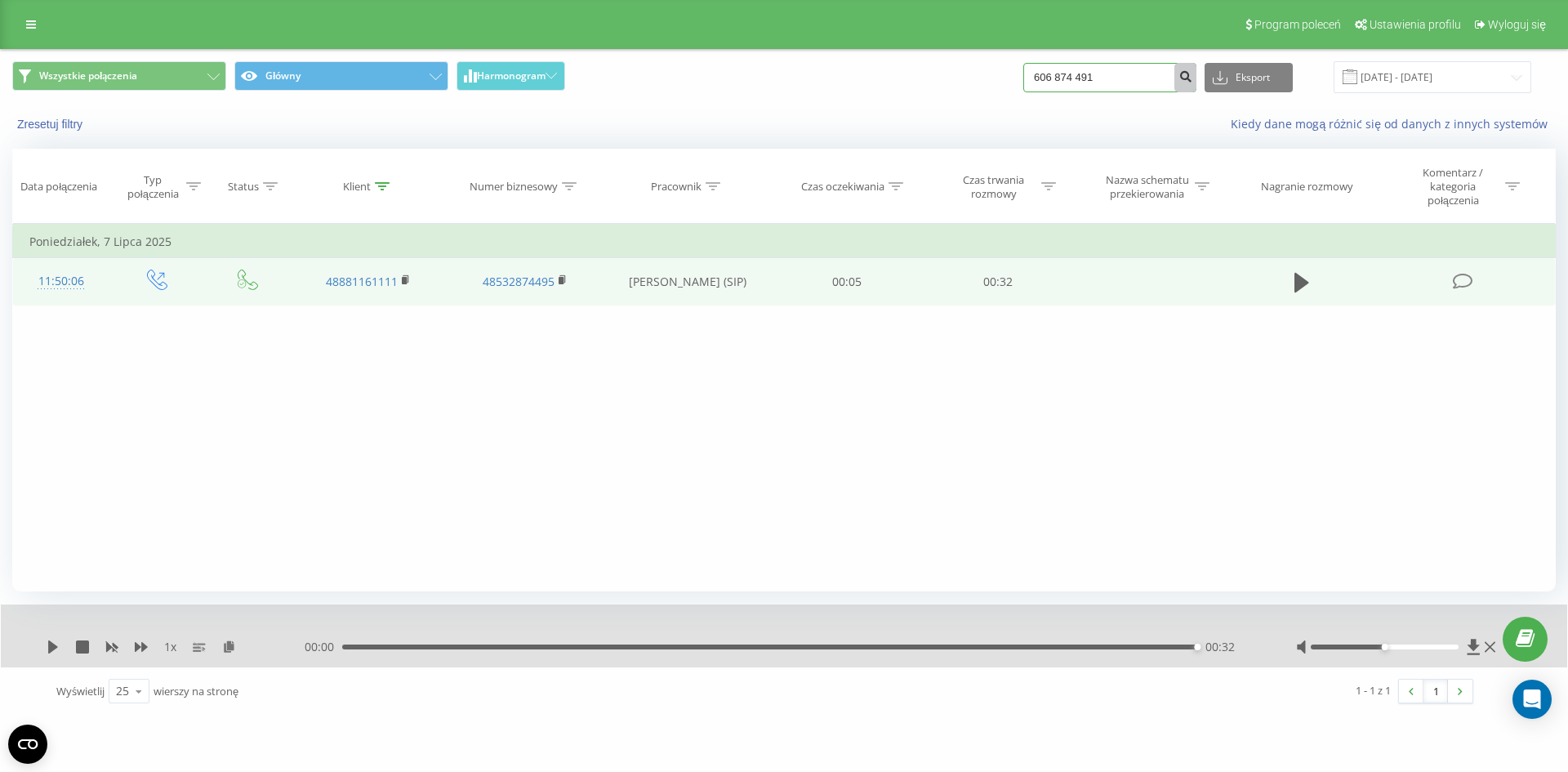
type input "606 874 491"
click at [1192, 76] on icon "submit" at bounding box center [1185, 74] width 14 height 9
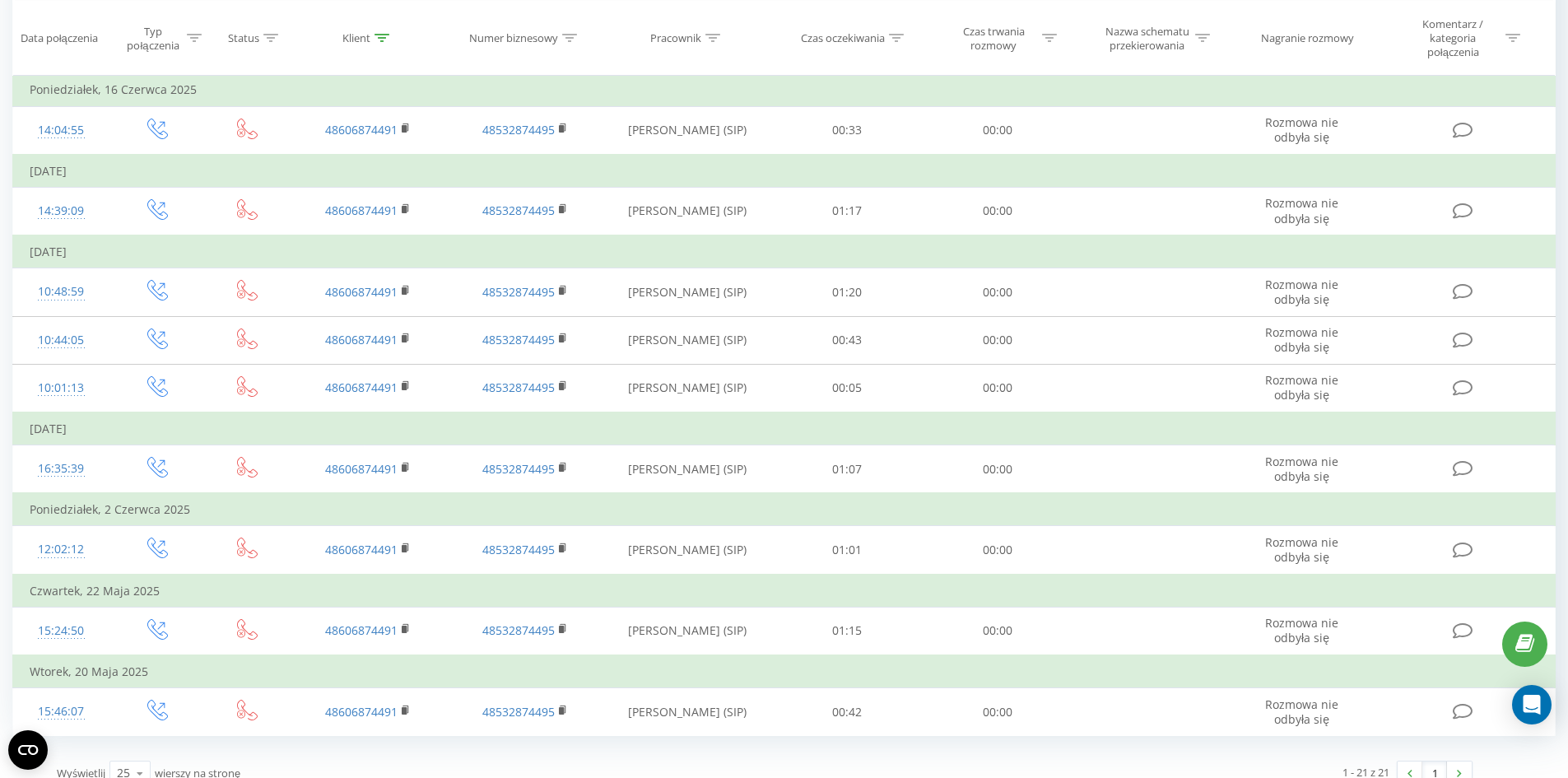
scroll to position [1112, 0]
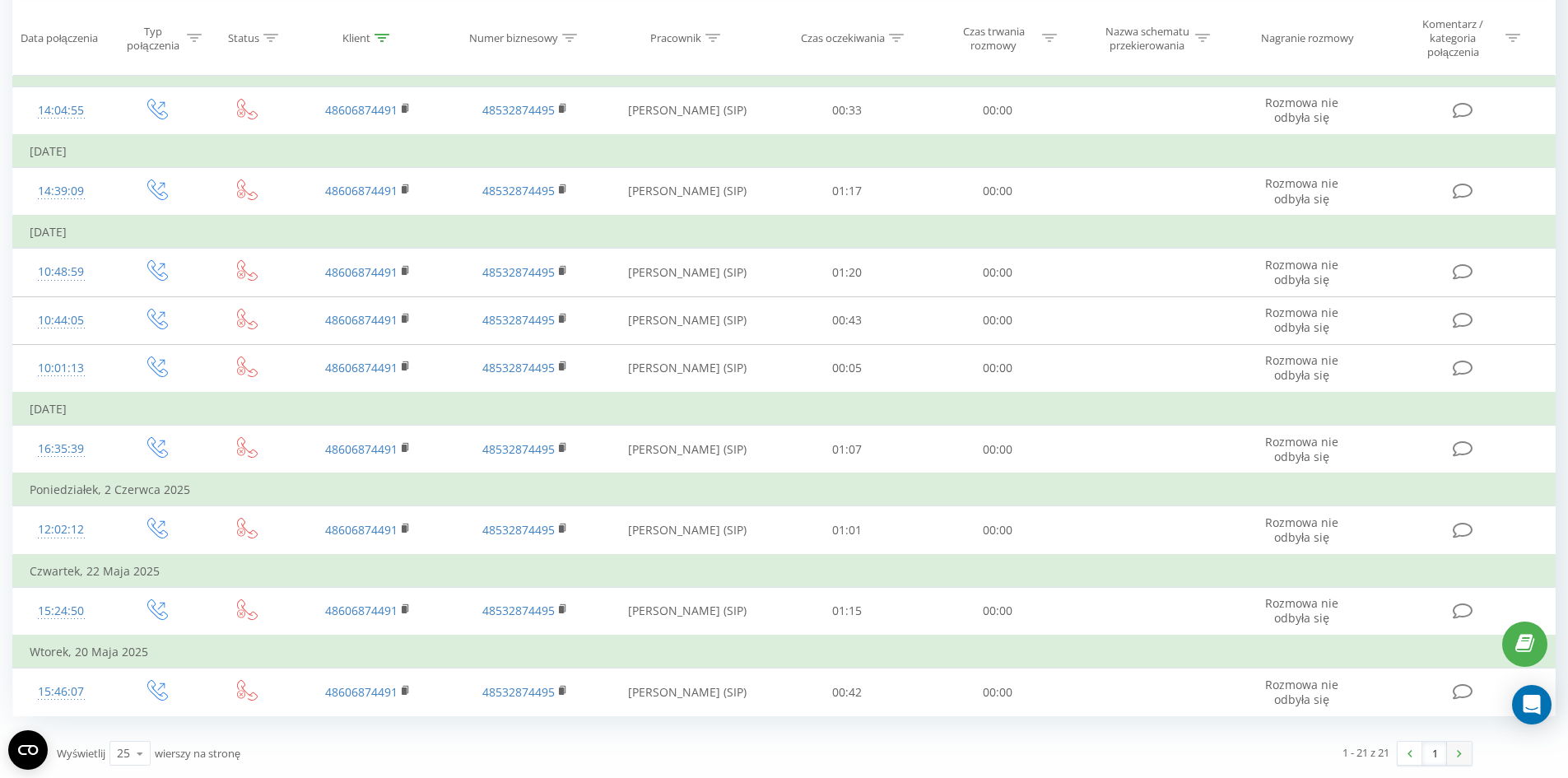
click at [1467, 753] on link at bounding box center [1459, 753] width 25 height 23
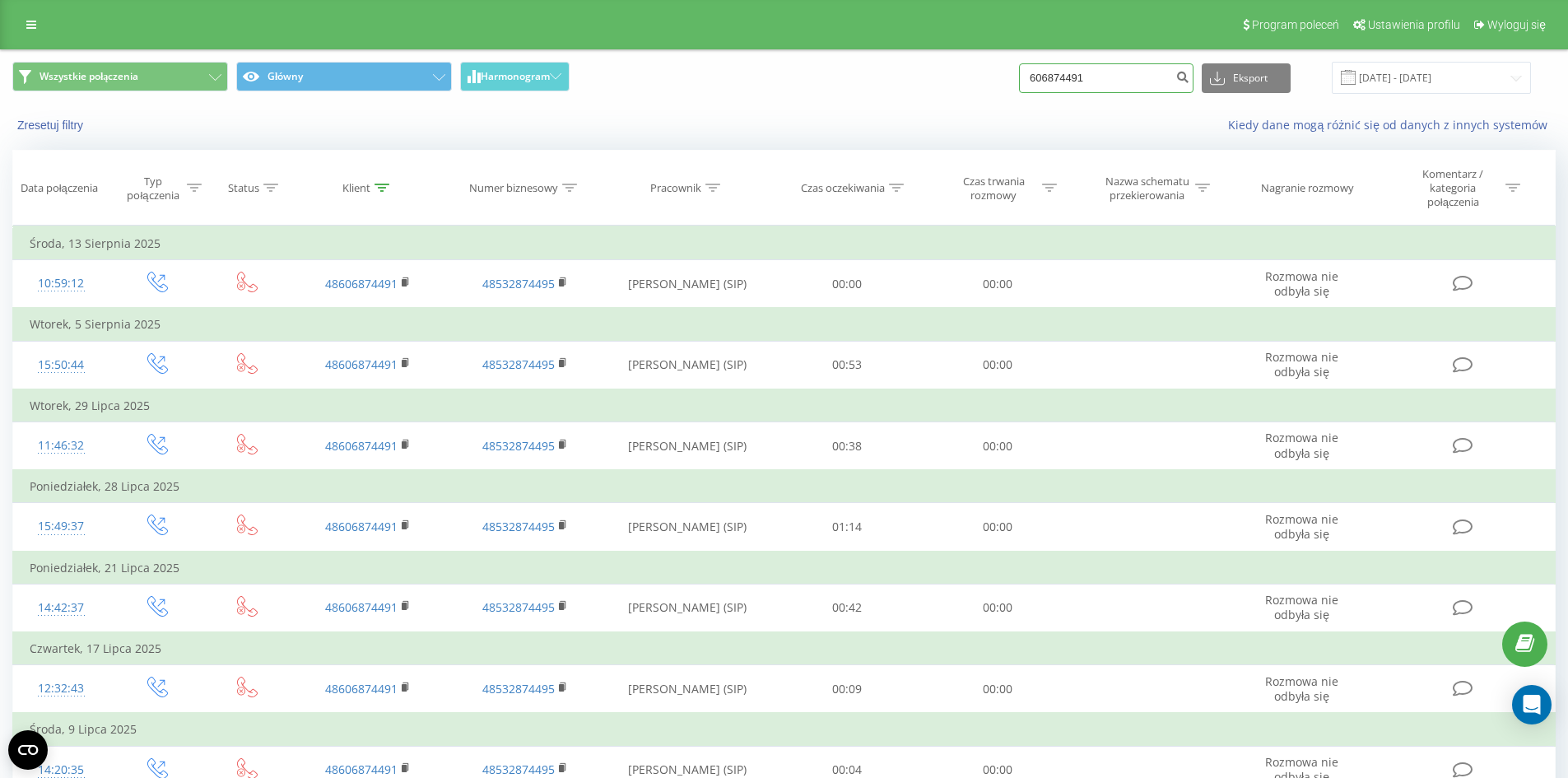
drag, startPoint x: 1128, startPoint y: 73, endPoint x: 966, endPoint y: 91, distance: 163.0
click at [966, 91] on div "Wszystkie połączenia Główny Harmonogram 606874491 Eksport .csv .xls .xlsx 19.05…" at bounding box center [784, 78] width 1543 height 32
paste input "48572200737"
type input "48572200737"
click at [1189, 83] on button "submit" at bounding box center [1181, 77] width 22 height 30
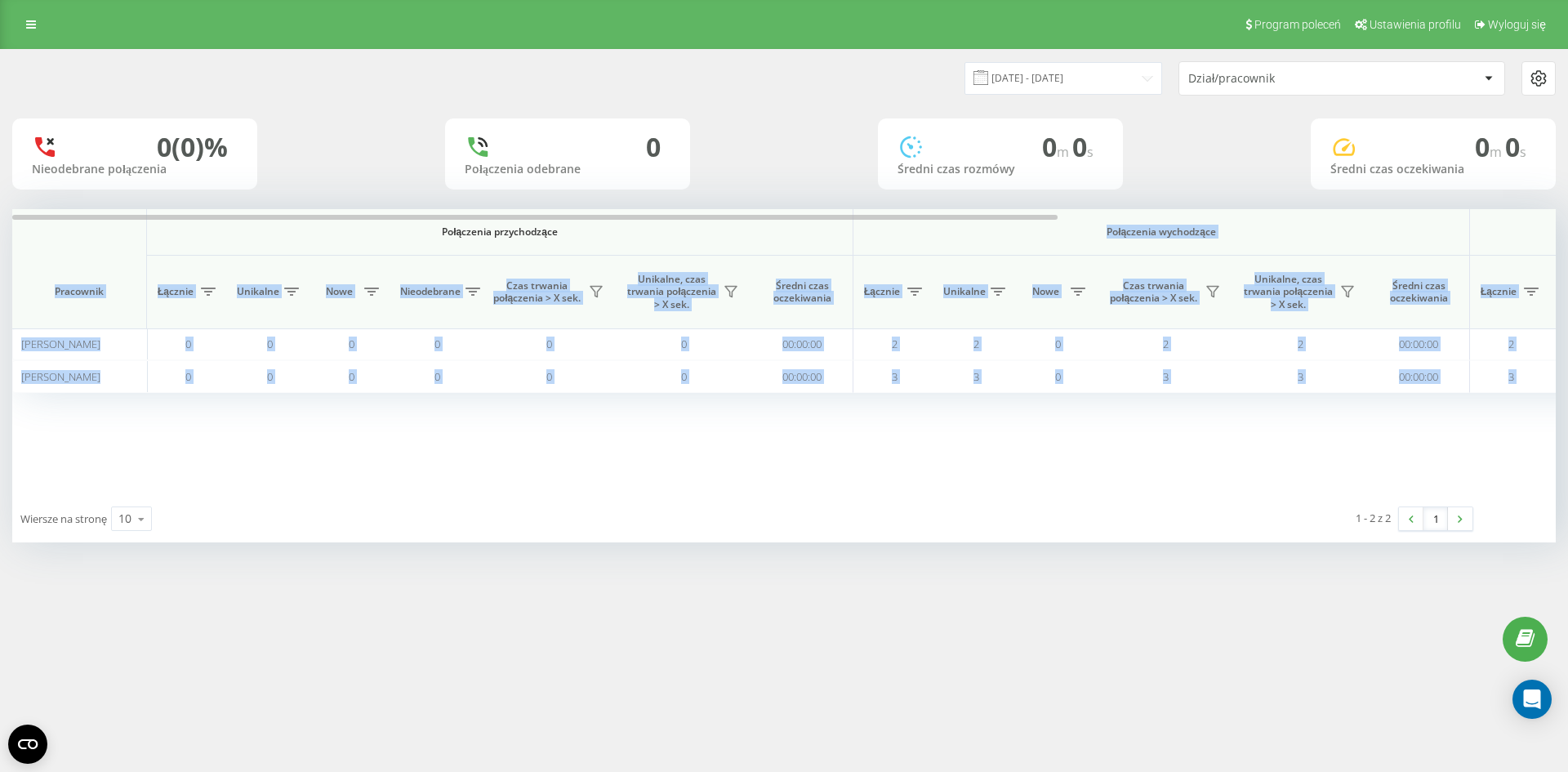
drag, startPoint x: 552, startPoint y: 215, endPoint x: 839, endPoint y: 235, distance: 287.7
click at [839, 235] on th "Połączenia przychodzące" at bounding box center [500, 232] width 706 height 46
click at [748, 229] on span "Połączenia przychodzące" at bounding box center [499, 232] width 620 height 13
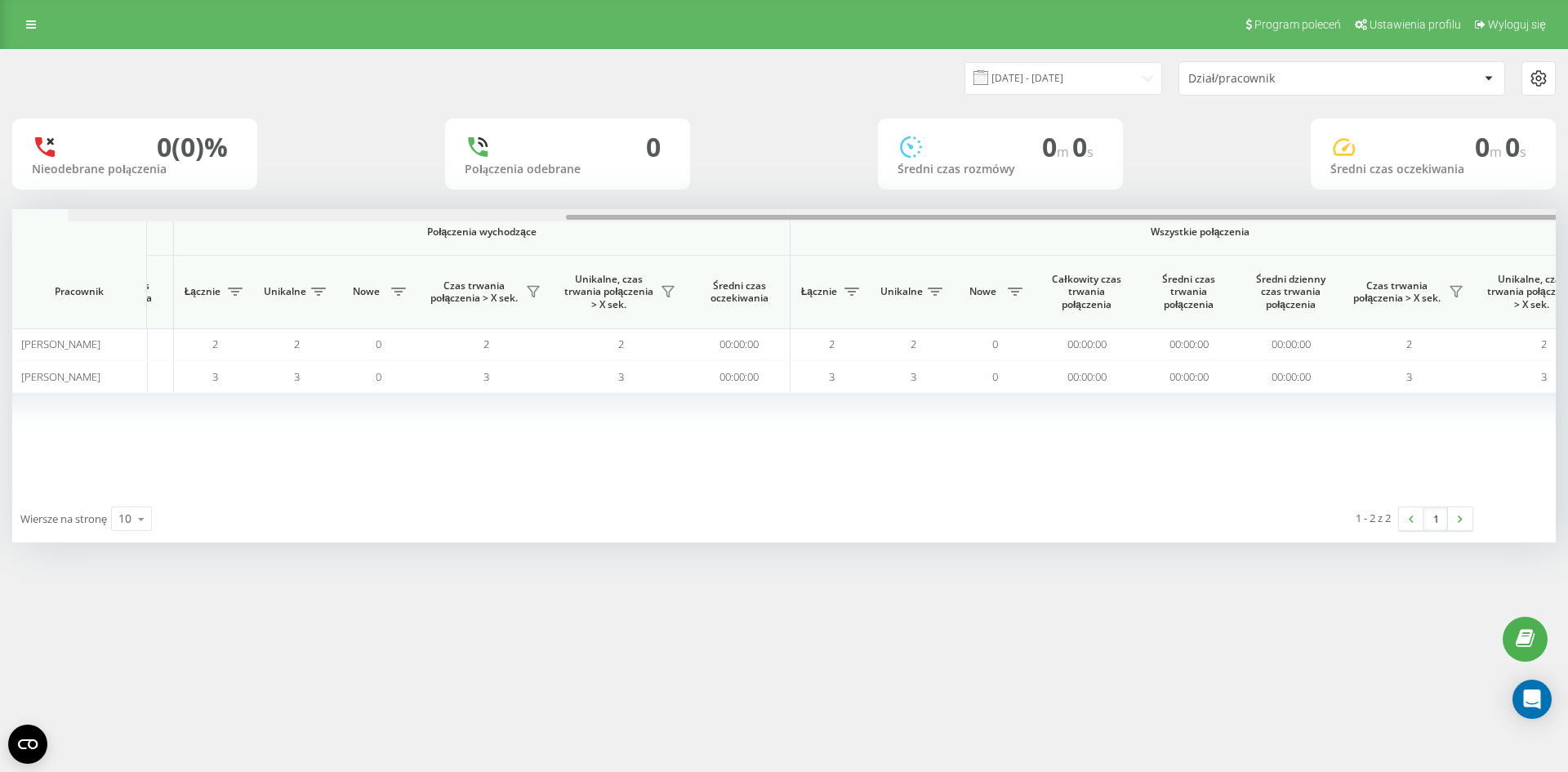
scroll to position [0, 735]
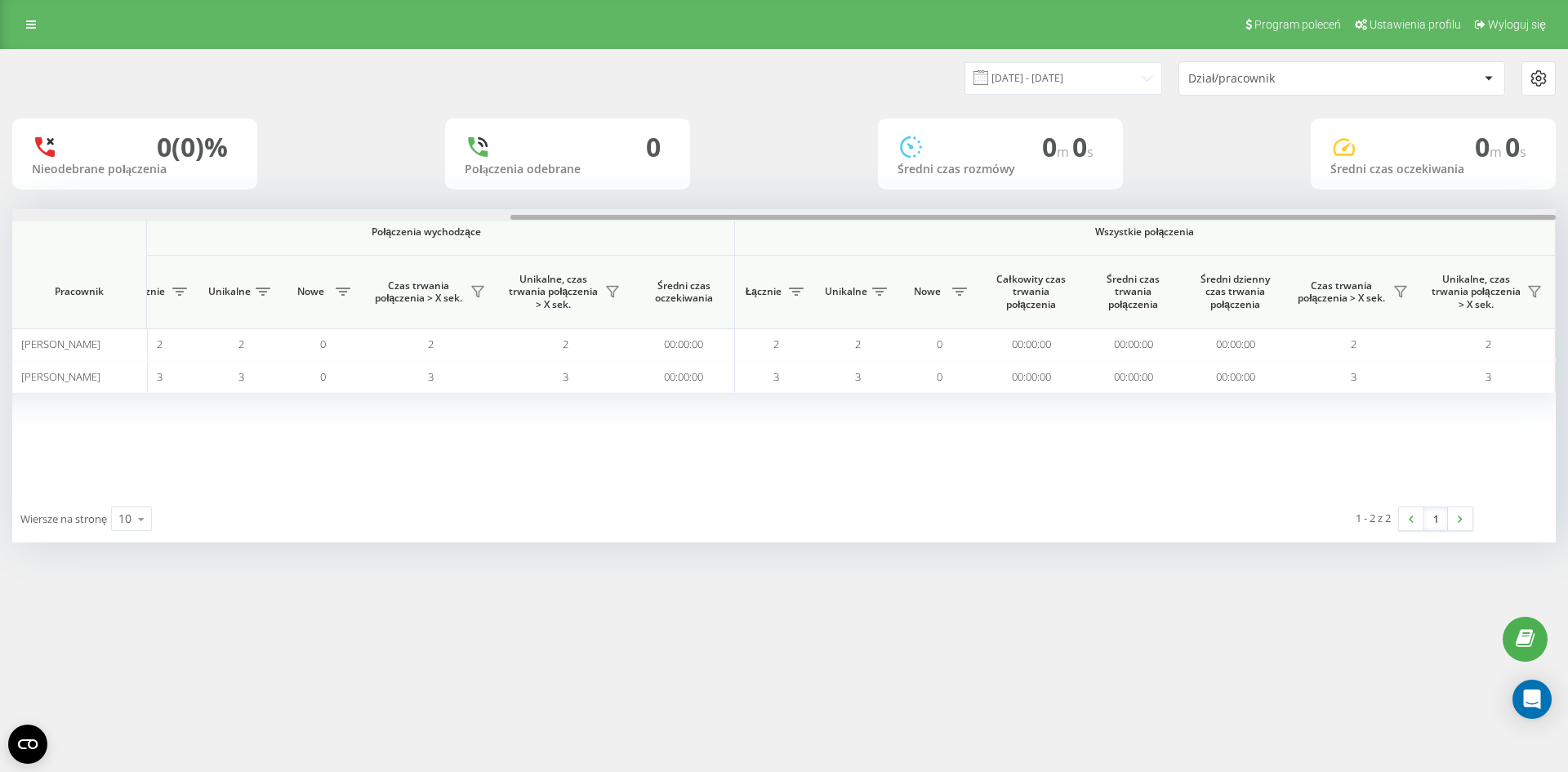
drag, startPoint x: 772, startPoint y: 217, endPoint x: 1567, endPoint y: 205, distance: 795.1
click at [1567, 205] on div "19.08.2025 - 19.08.2025 Dział/pracownik 0 (0)% Nieodebrane połączenia 0 Połącze…" at bounding box center [784, 312] width 1568 height 526
drag, startPoint x: 1075, startPoint y: 217, endPoint x: 1216, endPoint y: 228, distance: 141.4
click at [1230, 211] on div at bounding box center [784, 215] width 1543 height 12
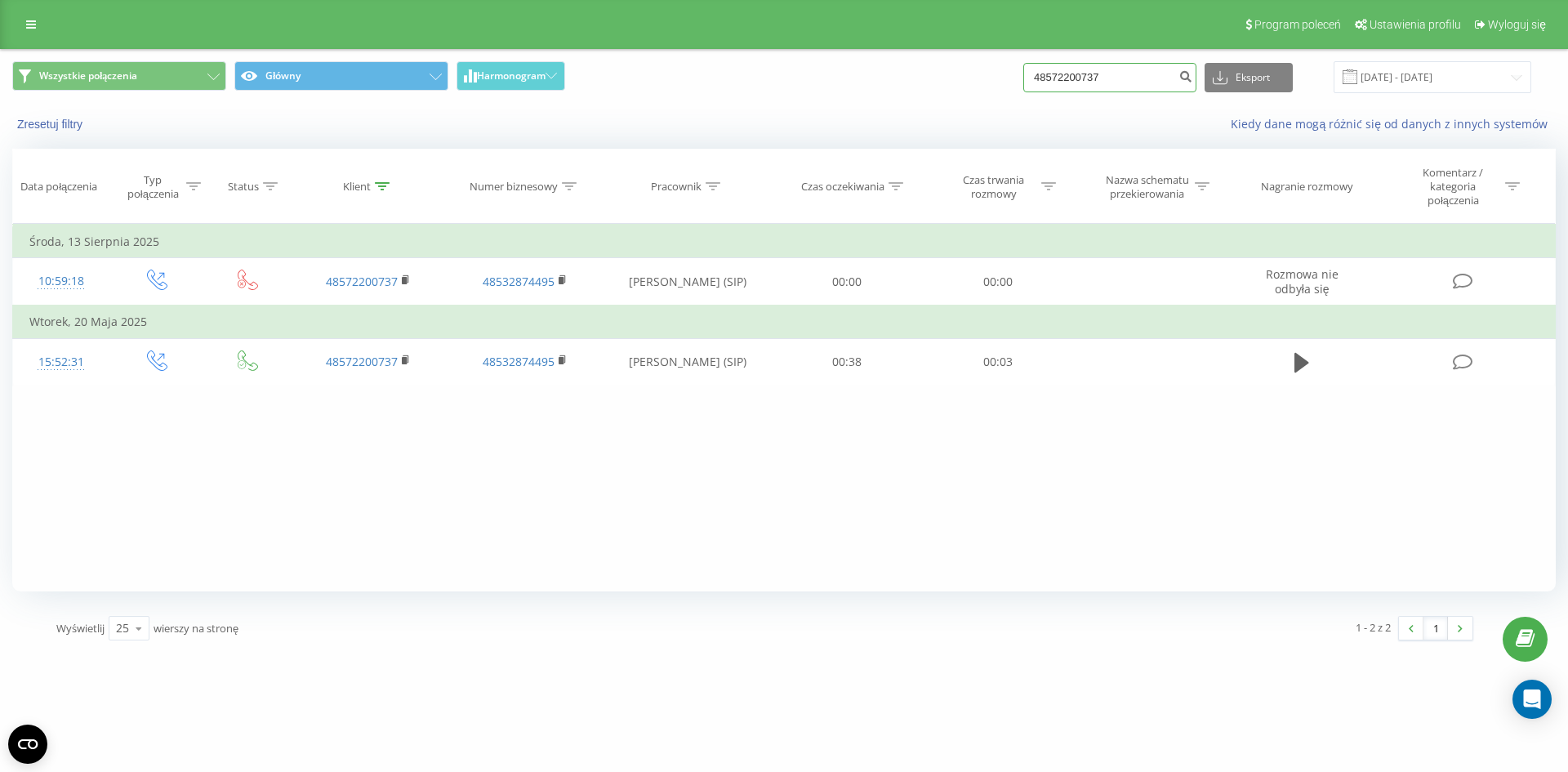
drag, startPoint x: 1139, startPoint y: 70, endPoint x: 1033, endPoint y: 74, distance: 106.1
click at [1033, 74] on div "Wszystkie połączenia Główny Harmonogram 48572200737 Eksport .csv .xls .xlsx 19.…" at bounding box center [784, 78] width 1543 height 32
paste input "573 148 936"
type input "573 148 936"
click at [1192, 80] on icon "submit" at bounding box center [1185, 74] width 14 height 9
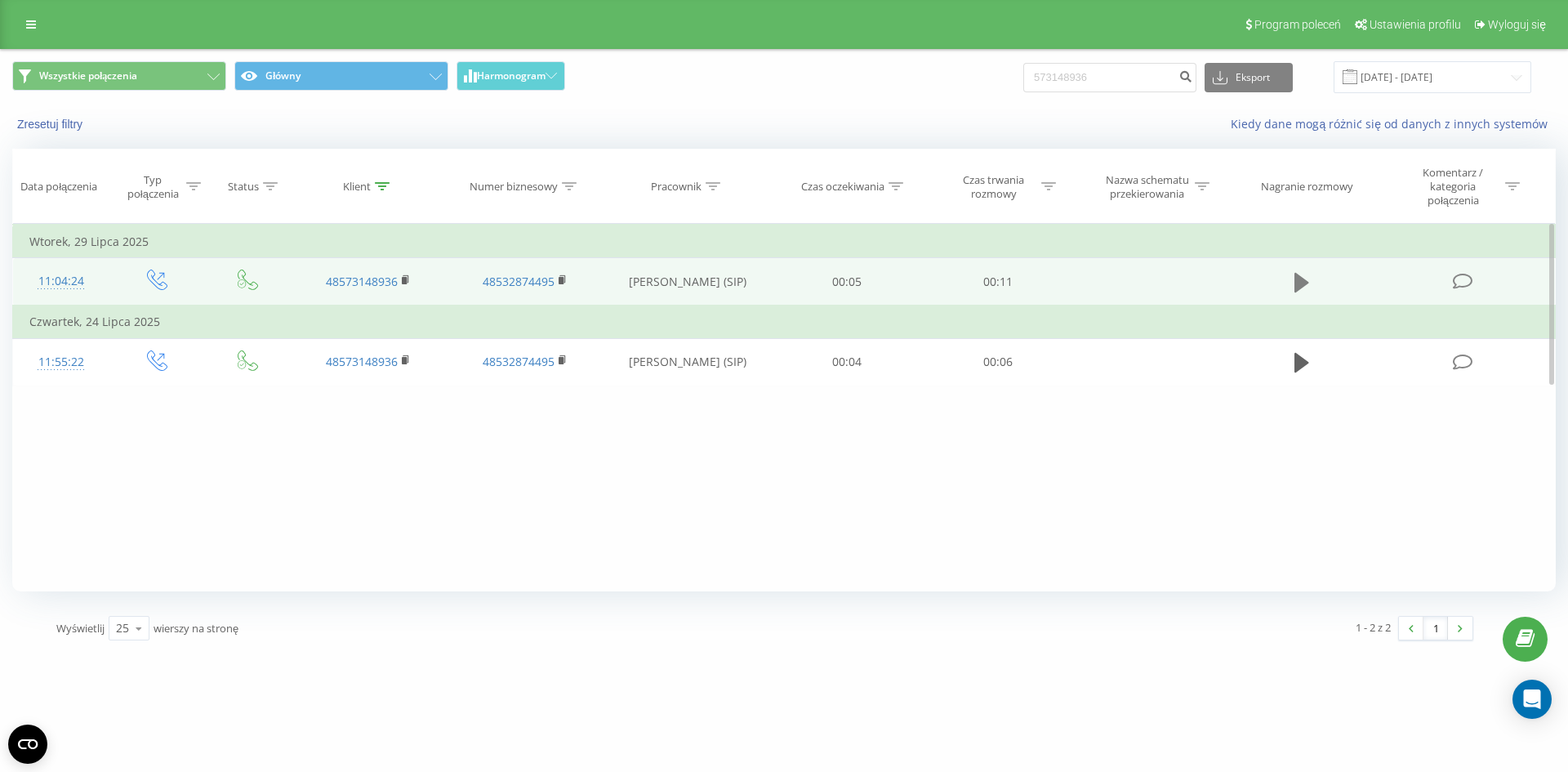
click at [1291, 287] on button at bounding box center [1302, 282] width 25 height 25
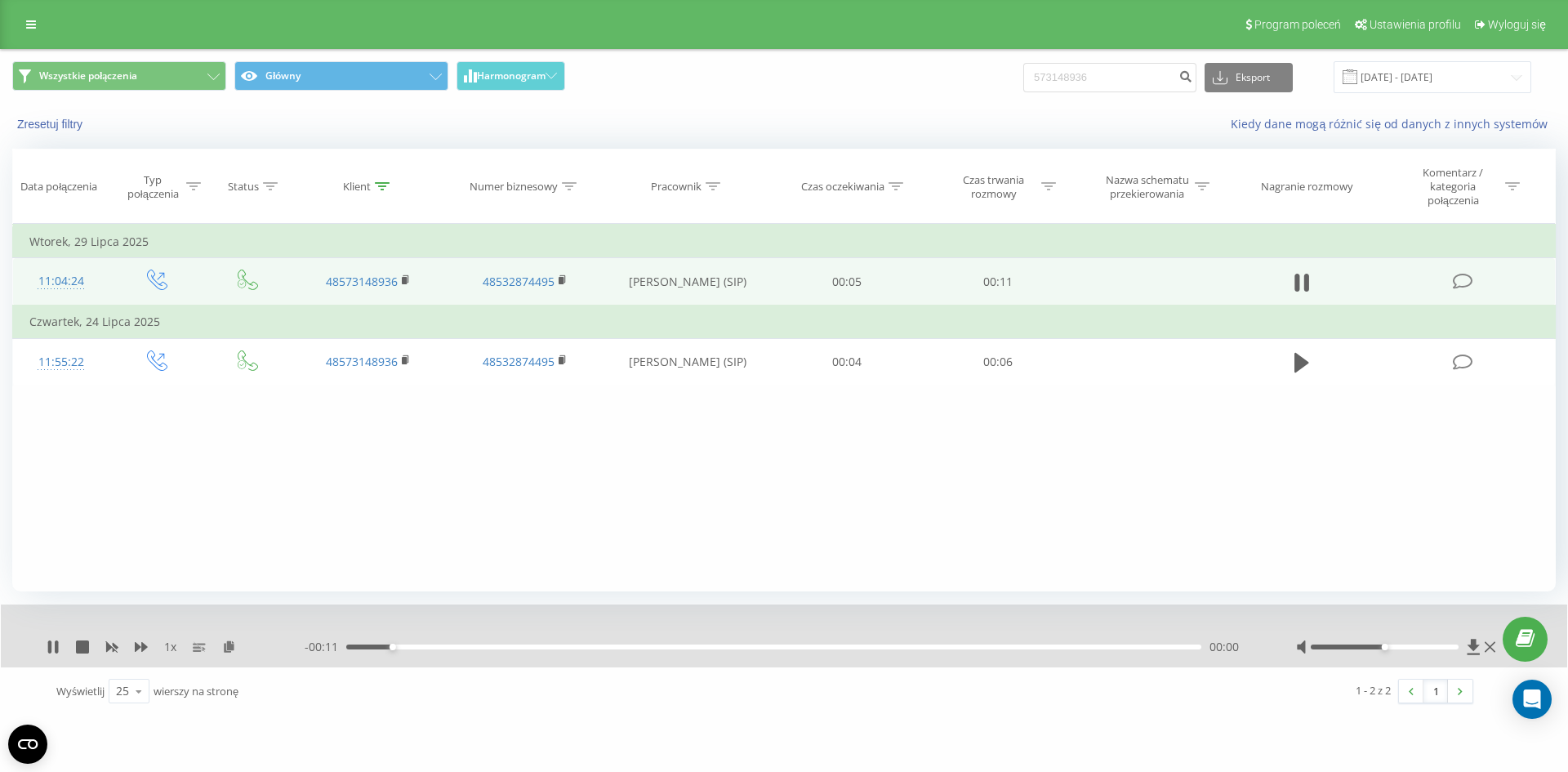
click at [515, 646] on div "00:00" at bounding box center [774, 646] width 855 height 5
click at [648, 646] on div "00:04" at bounding box center [774, 646] width 855 height 5
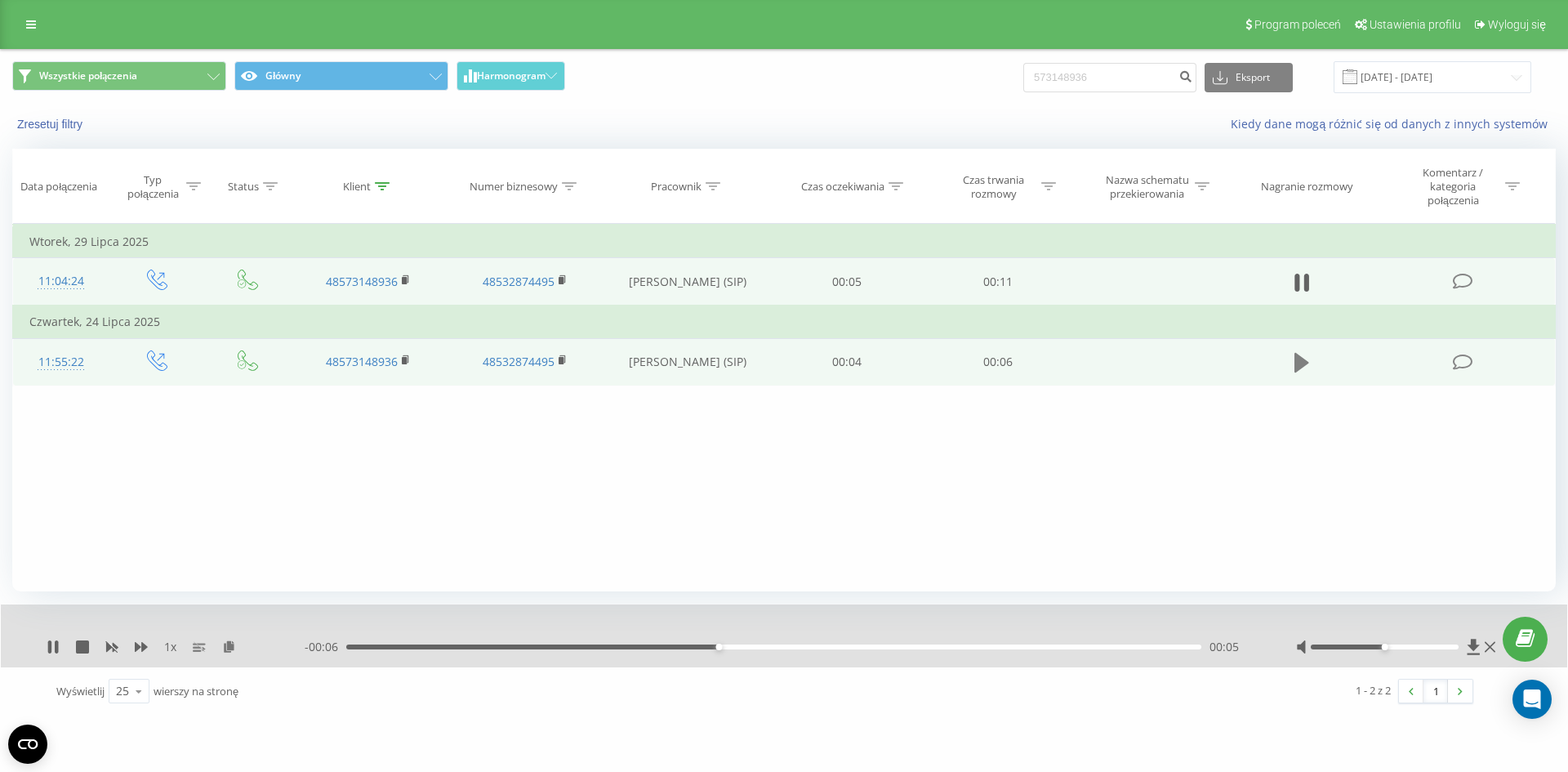
click at [1307, 357] on icon at bounding box center [1302, 363] width 15 height 23
click at [466, 649] on div "00:00" at bounding box center [774, 646] width 855 height 5
drag, startPoint x: 590, startPoint y: 644, endPoint x: 614, endPoint y: 650, distance: 24.7
click at [590, 644] on div "- 00:05 00:01 00:01" at bounding box center [780, 646] width 951 height 16
click at [629, 654] on div "- 00:05 00:01 00:01" at bounding box center [780, 646] width 951 height 16
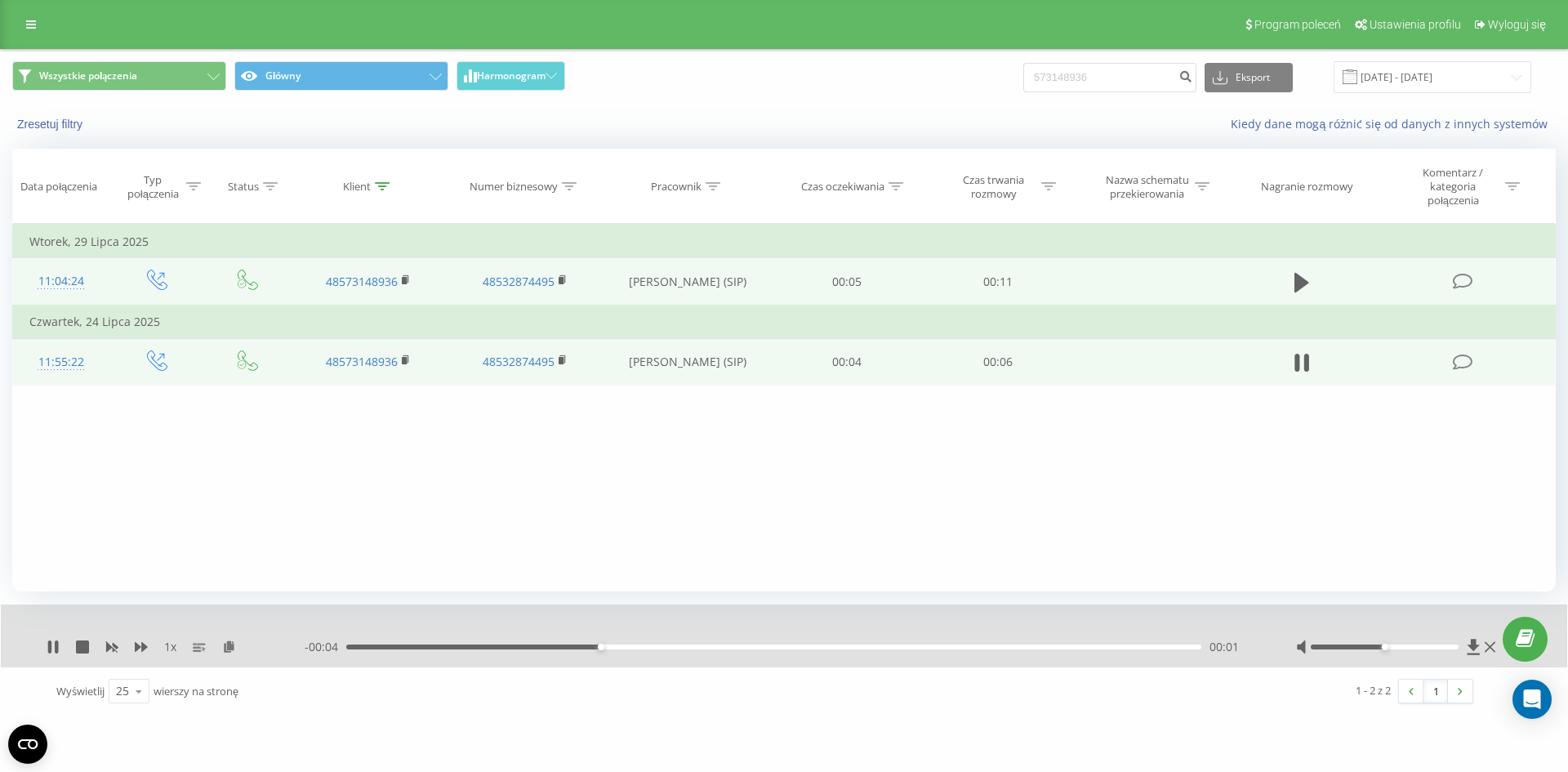
click at [671, 652] on div "- 00:04 00:01 00:01" at bounding box center [780, 646] width 951 height 16
click at [720, 643] on div "- 00:04 00:02 00:02" at bounding box center [780, 646] width 951 height 16
click at [735, 647] on div "00:02" at bounding box center [774, 646] width 855 height 5
click at [57, 644] on icon at bounding box center [56, 647] width 3 height 13
drag, startPoint x: 1112, startPoint y: 71, endPoint x: 872, endPoint y: 57, distance: 240.4
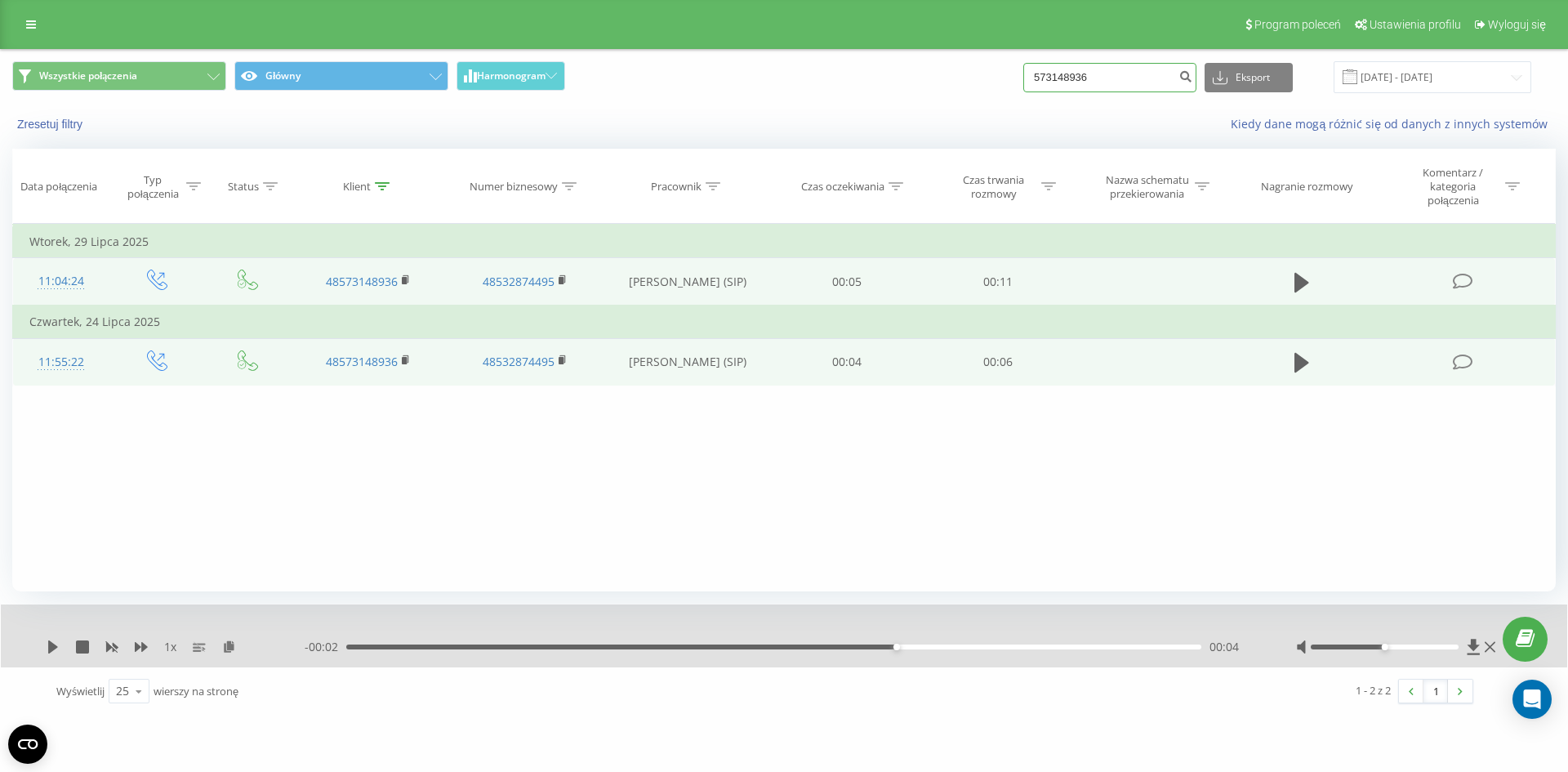
click at [915, 59] on div "Wszystkie połączenia Główny Harmonogram 573148936 Eksport .csv .xls .xlsx 19.05…" at bounding box center [784, 78] width 1566 height 55
type input "886656465"
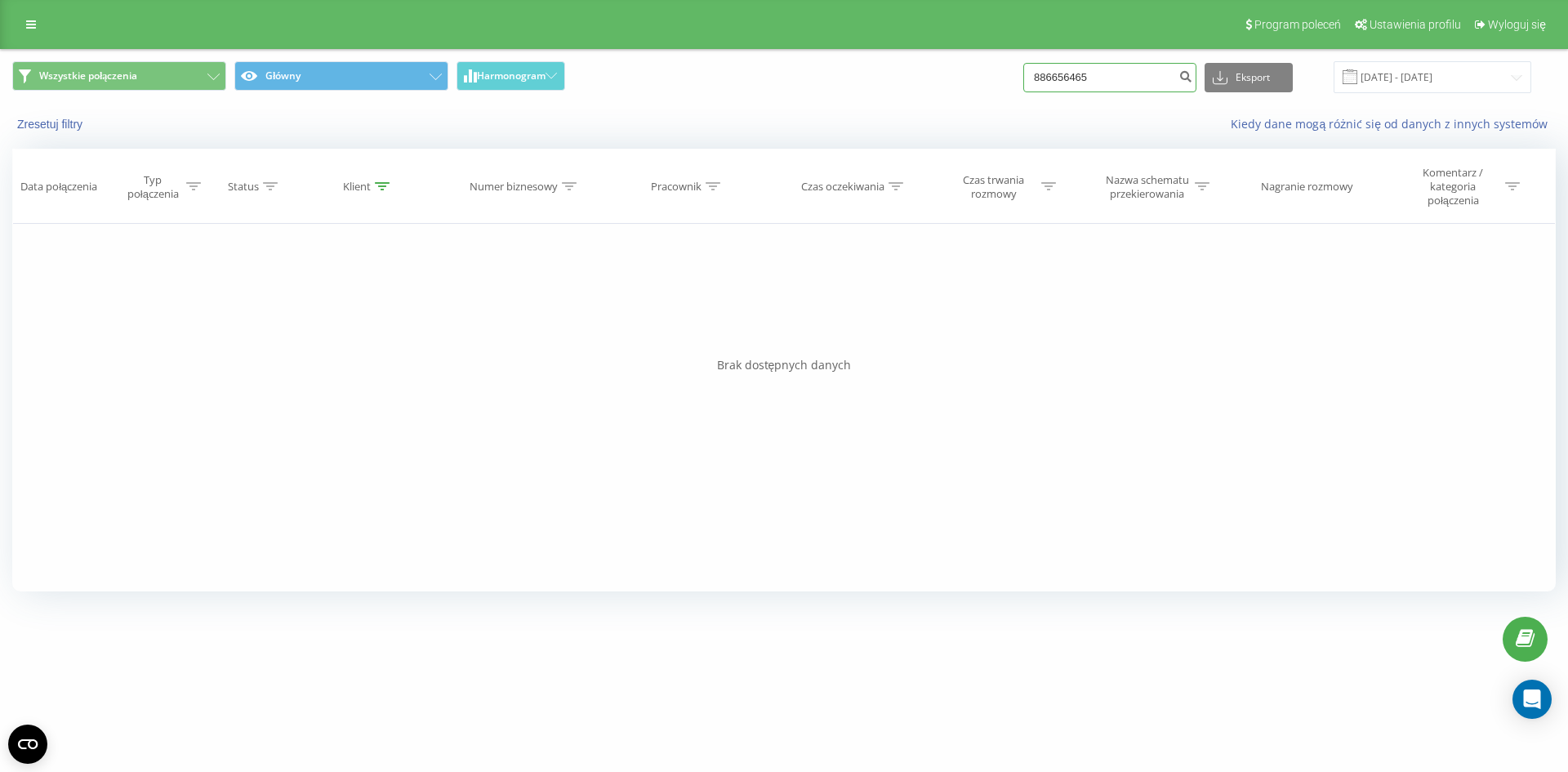
drag, startPoint x: 1134, startPoint y: 72, endPoint x: 906, endPoint y: 74, distance: 228.0
click at [903, 74] on div "Wszystkie połączenia Główny Harmonogram 886656465 Eksport .csv .xls .xlsx [DATE…" at bounding box center [784, 78] width 1543 height 32
drag, startPoint x: 1036, startPoint y: 68, endPoint x: 1070, endPoint y: 56, distance: 36.1
click at [1070, 56] on div "Wszystkie połączenia Główny Harmonogram 886656465 Eksport .csv .xls .xlsx 19.05…" at bounding box center [784, 78] width 1566 height 55
drag, startPoint x: 1111, startPoint y: 78, endPoint x: 1001, endPoint y: 74, distance: 110.1
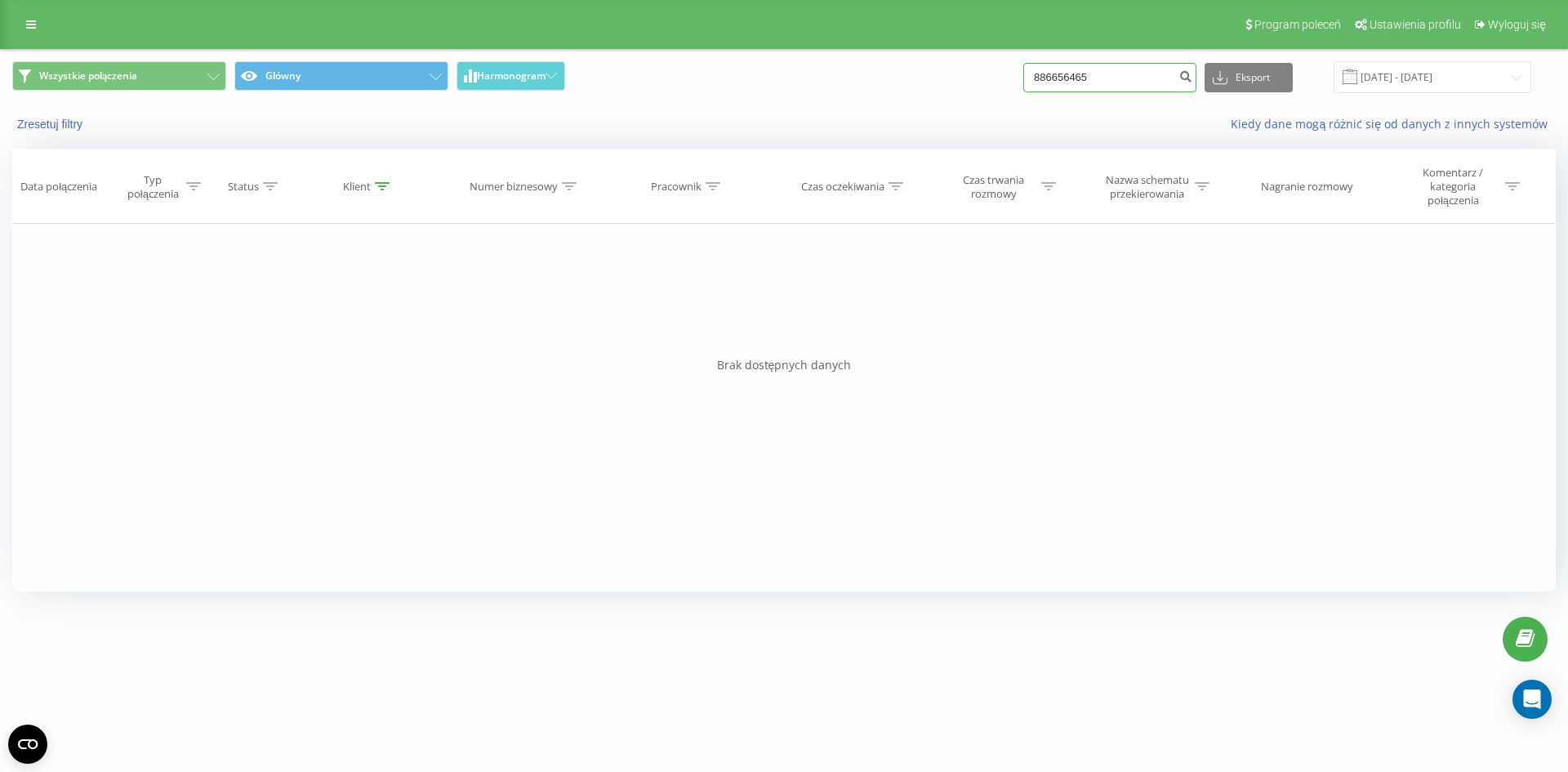
click at [1001, 74] on div "Wszystkie połączenia Główny Harmonogram 886656465 Eksport .csv .xls .xlsx 19.05…" at bounding box center [784, 78] width 1543 height 32
drag, startPoint x: 1105, startPoint y: 71, endPoint x: 908, endPoint y: 71, distance: 197.0
click at [908, 71] on div "Wszystkie połączenia Główny Harmonogram 886656465 Eksport .csv .xls .xlsx 19.05…" at bounding box center [784, 78] width 1543 height 32
paste input "604 606 09"
type input "604 606 095"
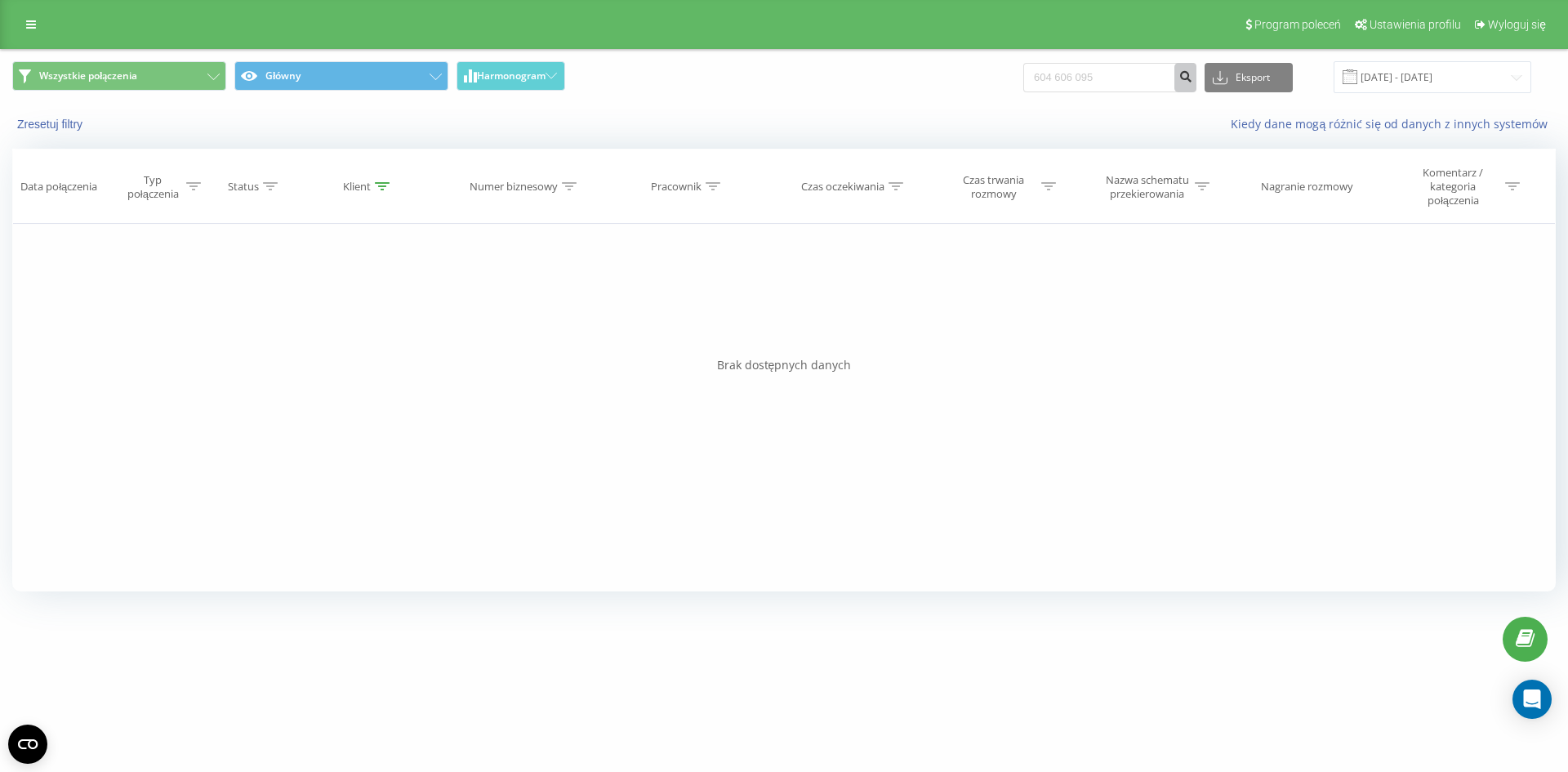
click at [1192, 69] on icon "submit" at bounding box center [1185, 74] width 14 height 9
drag, startPoint x: 1162, startPoint y: 81, endPoint x: 805, endPoint y: 81, distance: 357.0
click at [805, 81] on div "Wszystkie połączenia Główny Harmonogram 604606095 Eksport .csv .xls .xlsx [DATE…" at bounding box center [784, 78] width 1543 height 32
